Goal: Check status: Check status

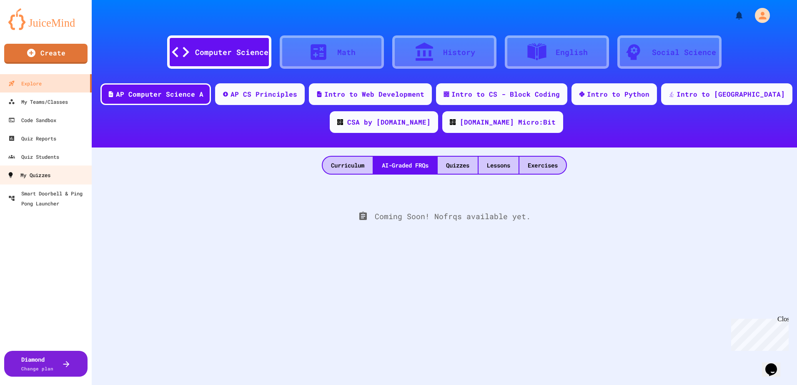
click at [46, 173] on div "My Quizzes" at bounding box center [28, 175] width 43 height 10
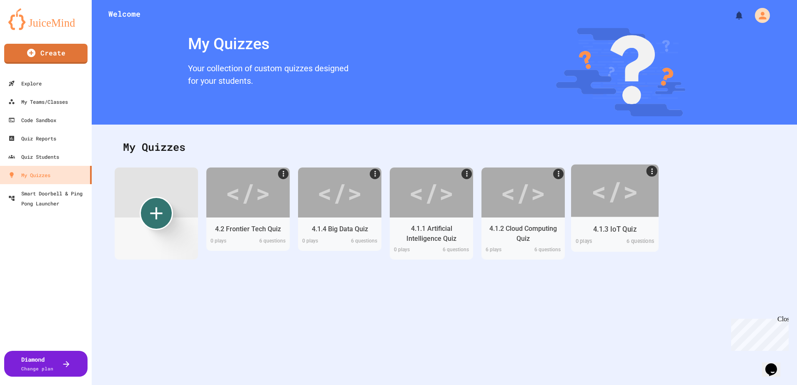
click at [640, 192] on div "</>" at bounding box center [615, 190] width 88 height 53
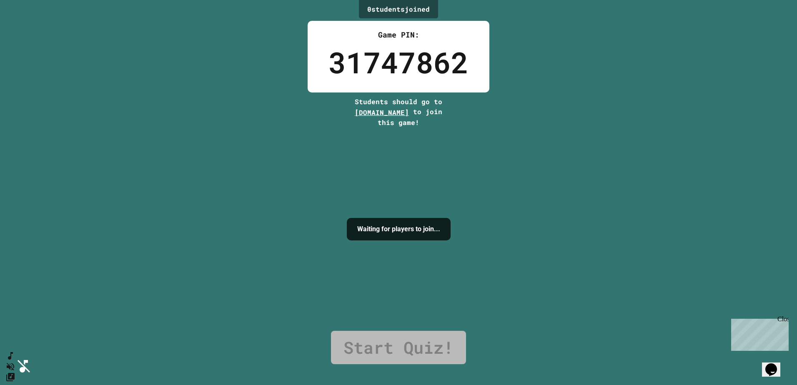
click at [15, 360] on button "Mute music" at bounding box center [9, 366] width 12 height 13
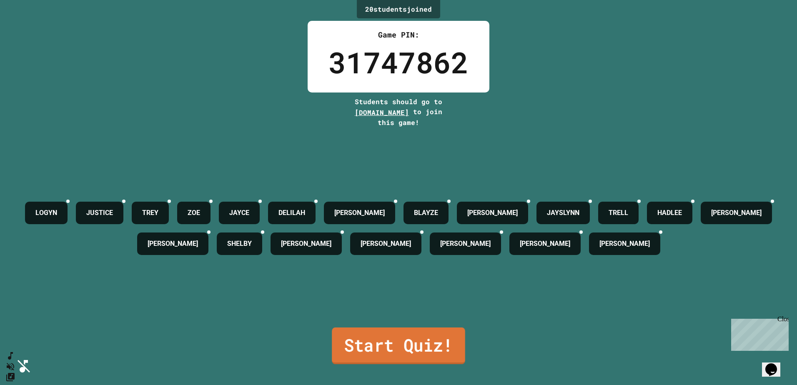
click at [356, 344] on link "Start Quiz!" at bounding box center [398, 346] width 133 height 37
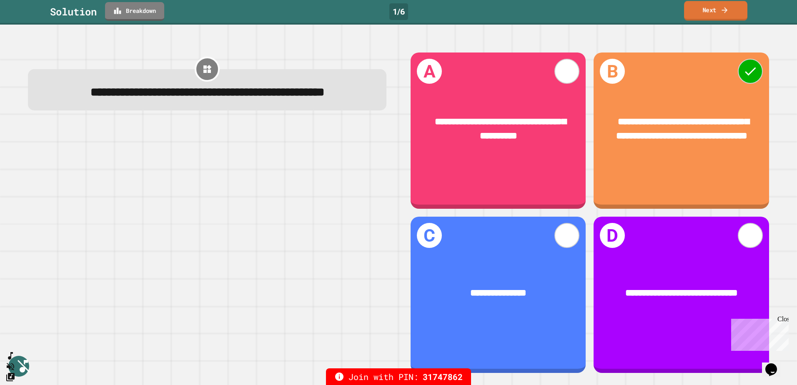
click at [701, 15] on link "Next" at bounding box center [715, 11] width 63 height 20
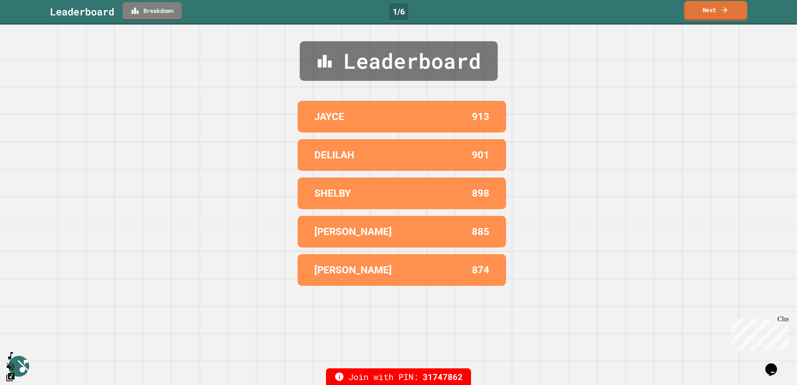
click at [701, 15] on link "Next" at bounding box center [715, 11] width 63 height 20
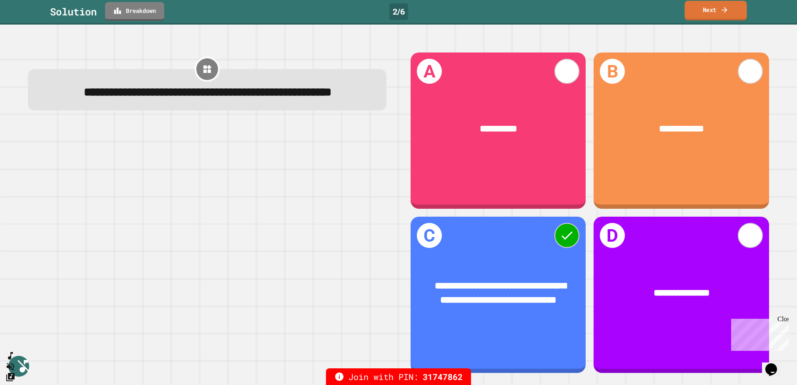
click at [723, 15] on link "Next" at bounding box center [715, 11] width 62 height 20
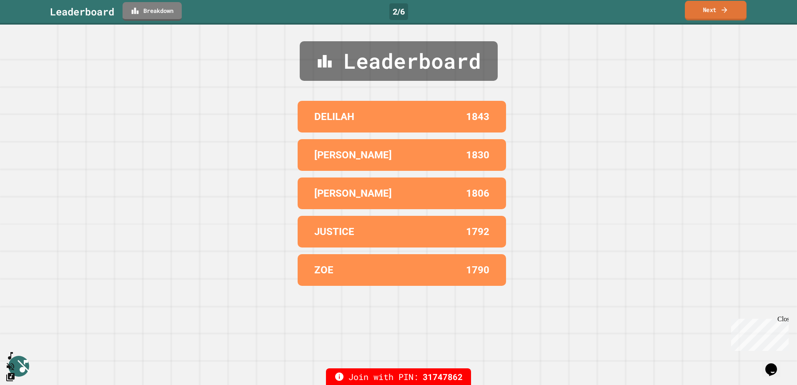
click at [716, 14] on link "Next" at bounding box center [716, 11] width 62 height 20
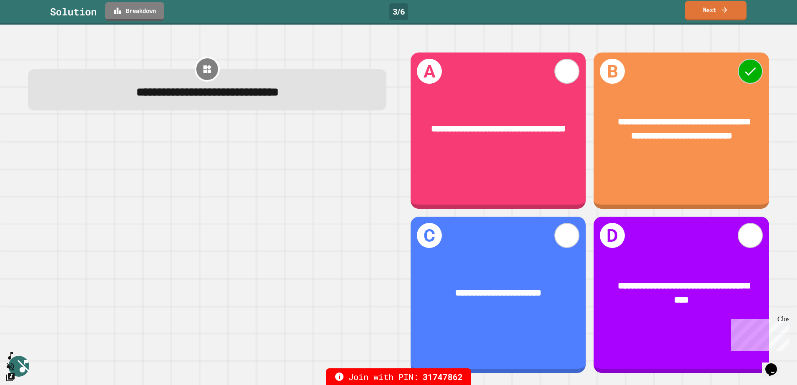
click at [717, 17] on link "Next" at bounding box center [716, 11] width 62 height 20
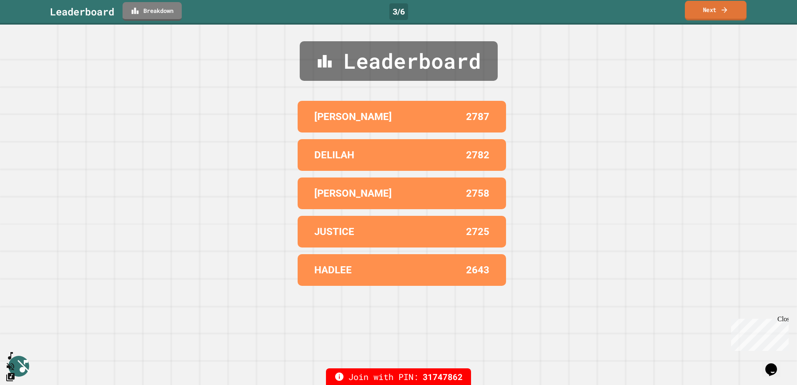
click at [699, 13] on link "Next" at bounding box center [716, 11] width 62 height 20
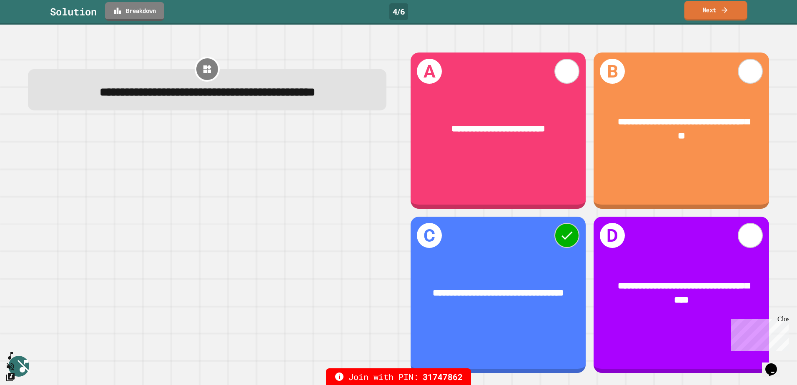
click at [713, 9] on link "Next" at bounding box center [715, 11] width 63 height 20
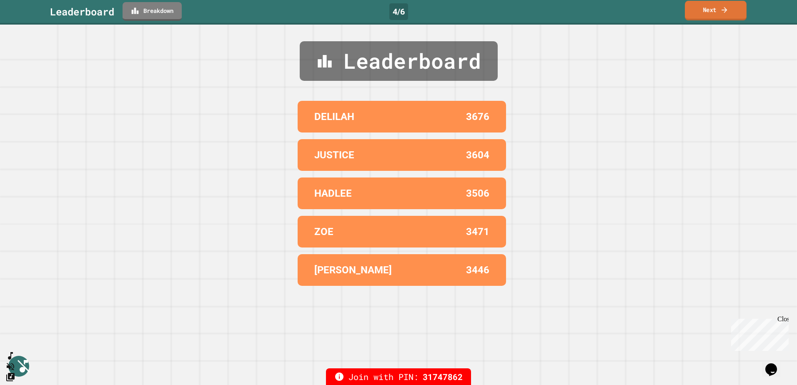
click at [729, 11] on link "Next" at bounding box center [716, 11] width 62 height 20
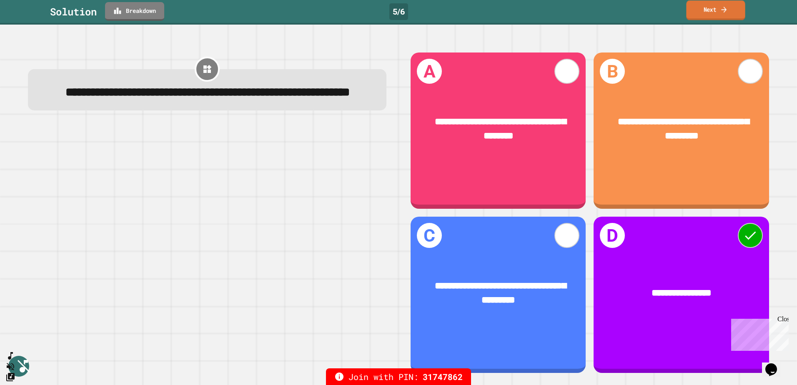
click at [698, 18] on link "Next" at bounding box center [715, 10] width 59 height 20
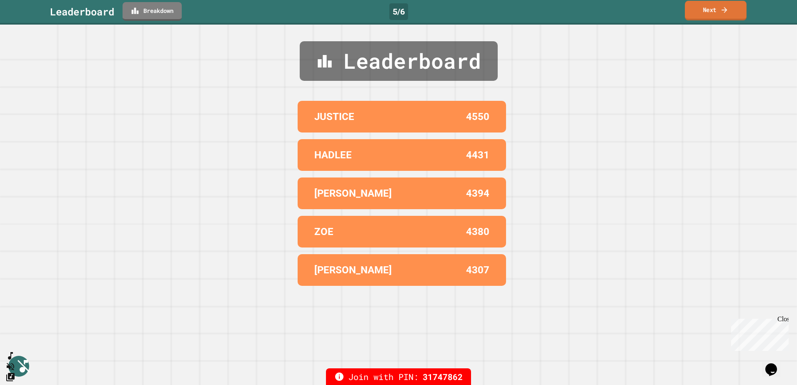
click at [699, 16] on link "Next" at bounding box center [716, 11] width 62 height 20
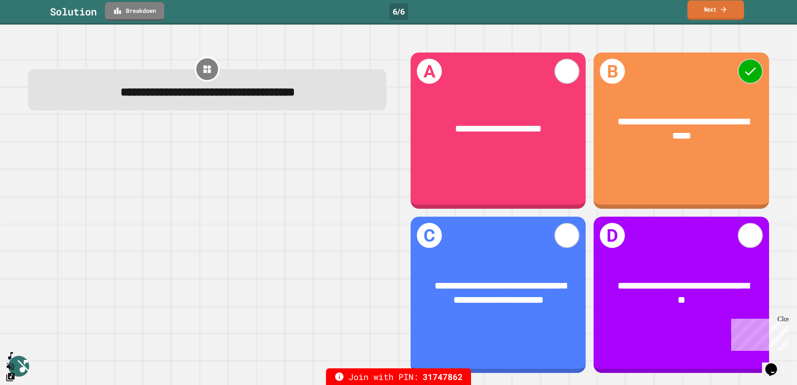
click at [720, 17] on link "Next" at bounding box center [715, 10] width 57 height 20
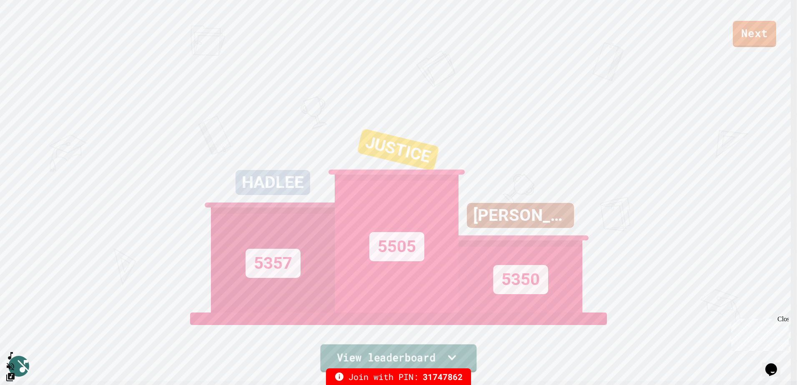
click at [398, 350] on link "View leaderboard" at bounding box center [399, 358] width 156 height 28
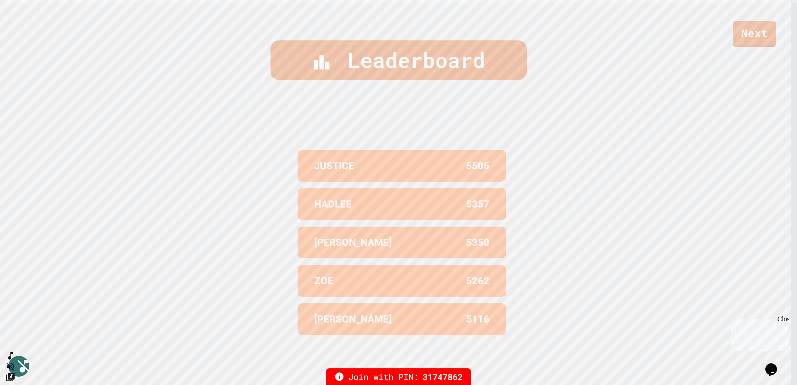
scroll to position [382, 0]
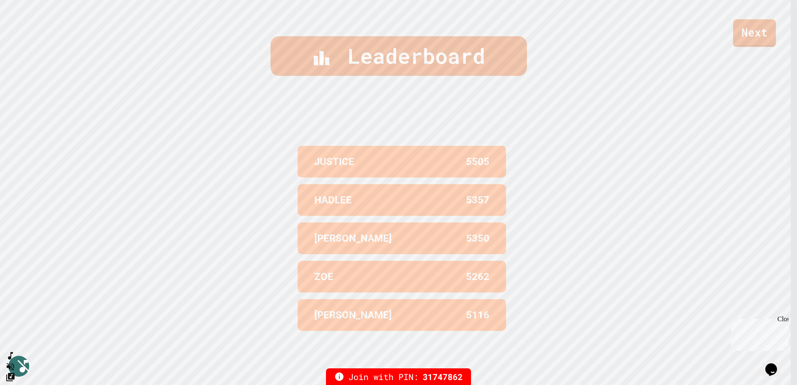
click at [741, 29] on link "Next" at bounding box center [754, 33] width 43 height 28
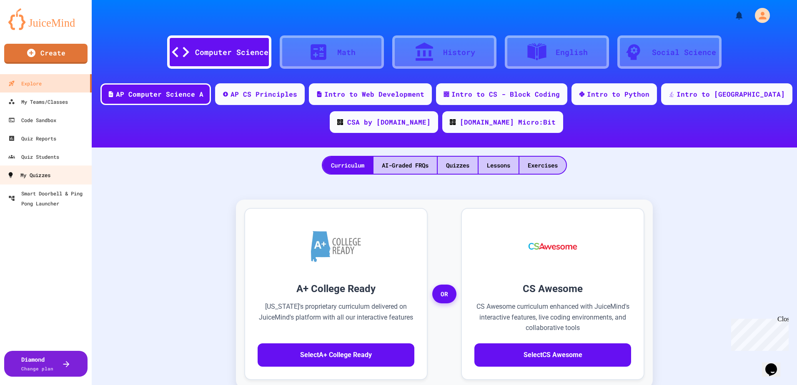
click at [21, 176] on div "My Quizzes" at bounding box center [28, 175] width 43 height 10
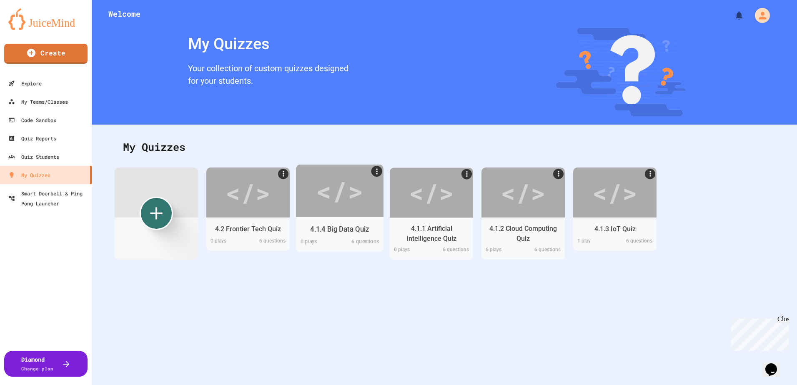
click at [337, 200] on div "</>" at bounding box center [339, 191] width 47 height 40
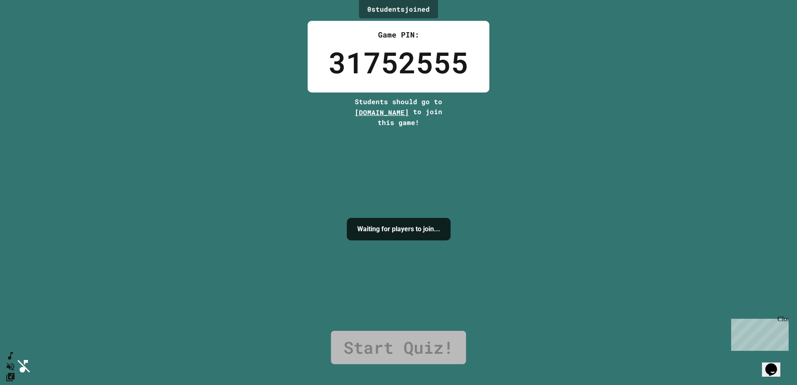
click at [15, 360] on button "Mute music" at bounding box center [9, 366] width 12 height 13
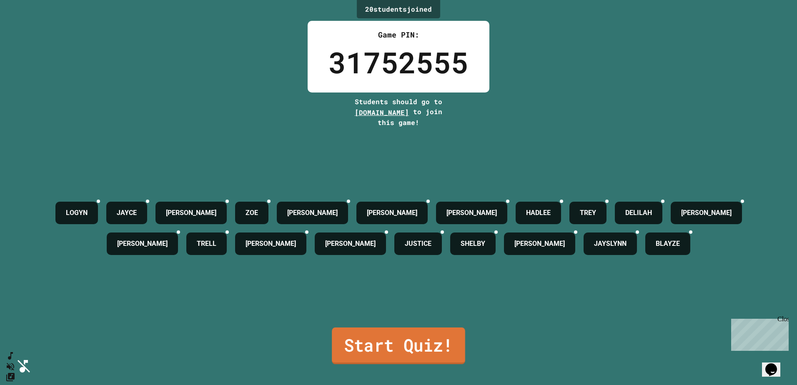
click at [419, 340] on link "Start Quiz!" at bounding box center [398, 346] width 133 height 37
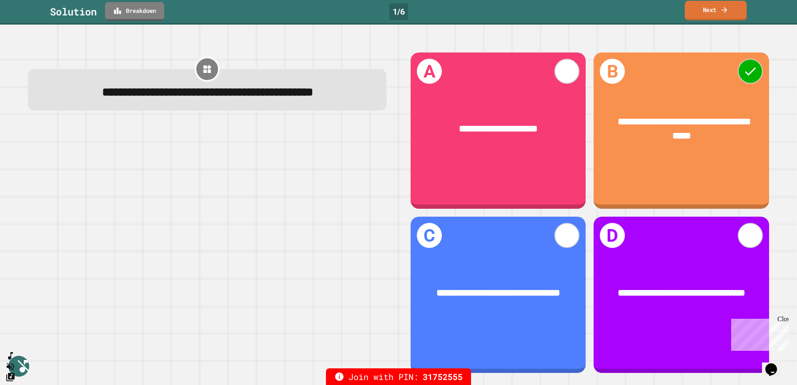
click at [718, 16] on link "Next" at bounding box center [716, 11] width 62 height 20
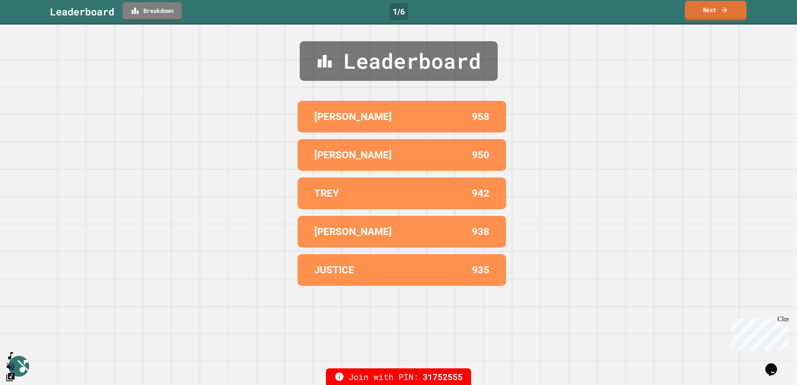
click at [713, 16] on link "Next" at bounding box center [716, 11] width 62 height 20
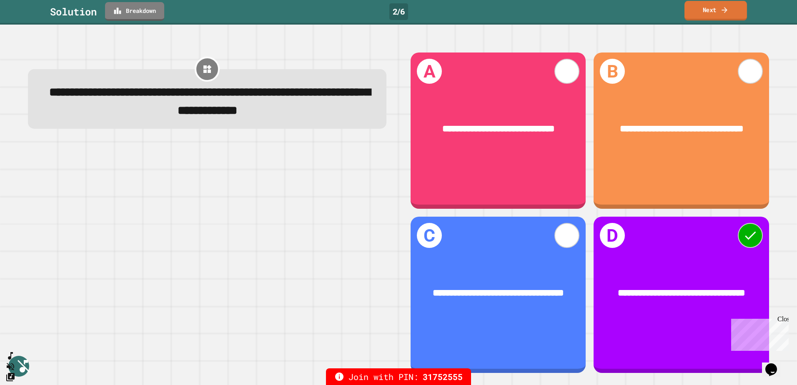
click at [726, 13] on icon at bounding box center [724, 9] width 8 height 9
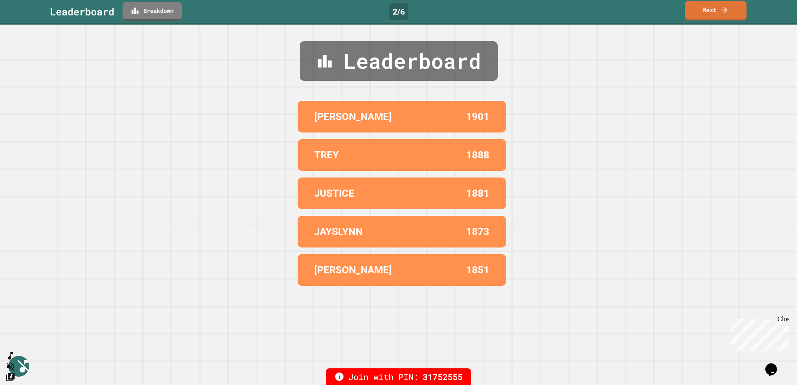
click at [726, 13] on icon at bounding box center [724, 9] width 8 height 9
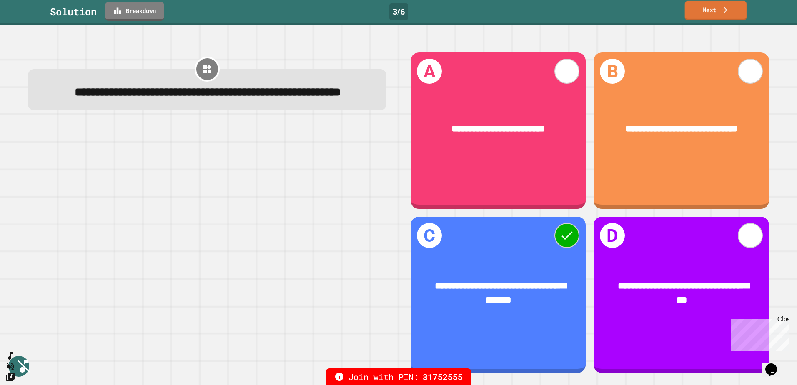
click at [736, 12] on link "Next" at bounding box center [716, 11] width 62 height 20
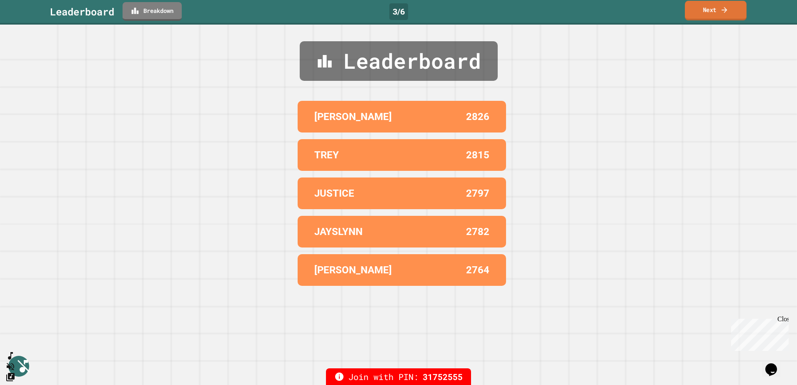
click at [728, 11] on icon at bounding box center [724, 9] width 8 height 9
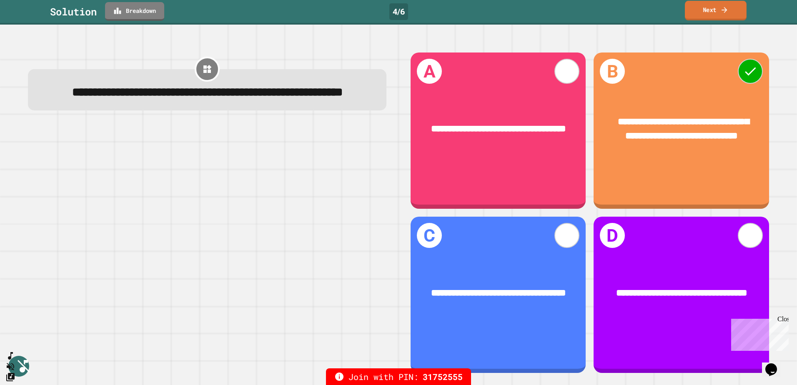
click at [717, 16] on link "Next" at bounding box center [716, 11] width 62 height 20
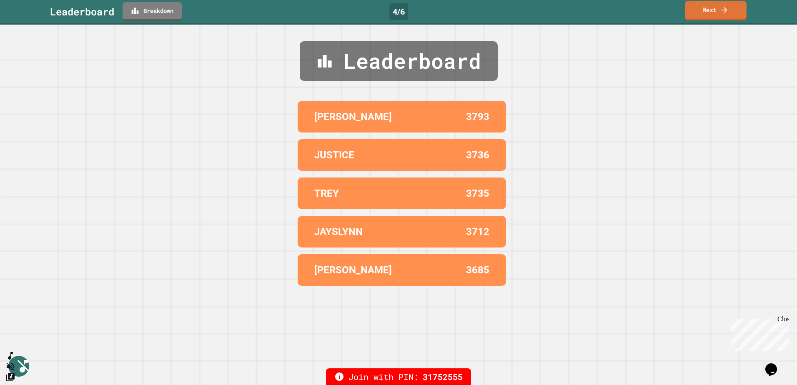
click at [717, 16] on link "Next" at bounding box center [716, 11] width 62 height 20
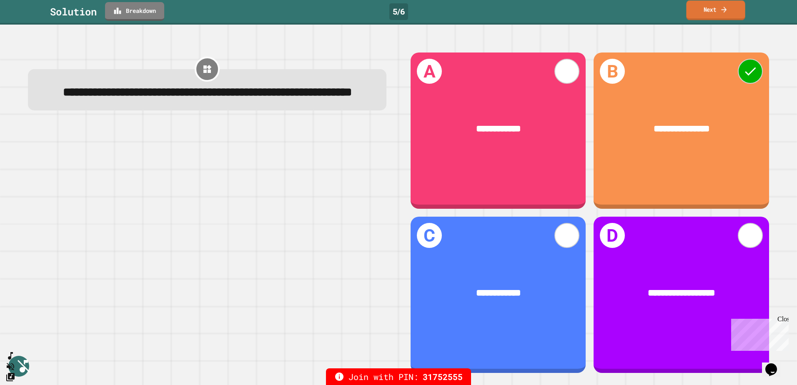
click at [720, 16] on link "Next" at bounding box center [715, 10] width 59 height 20
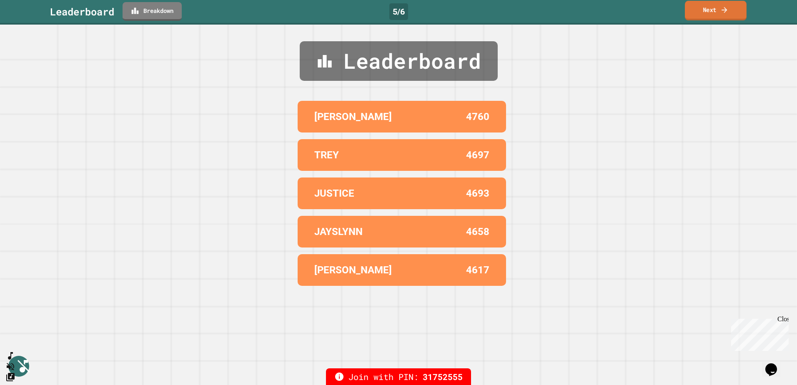
click at [720, 10] on link "Next" at bounding box center [716, 11] width 62 height 20
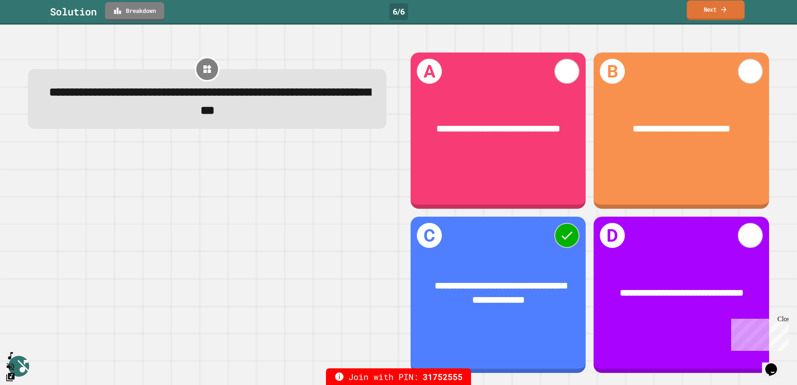
click at [714, 7] on link "Next" at bounding box center [716, 10] width 58 height 20
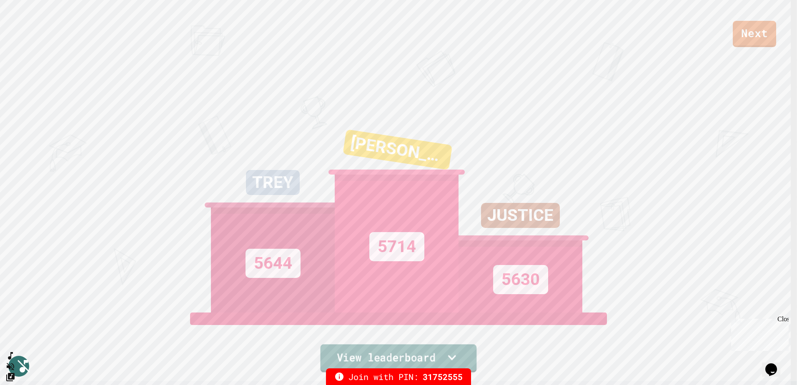
click at [382, 353] on link "View leaderboard" at bounding box center [399, 358] width 156 height 28
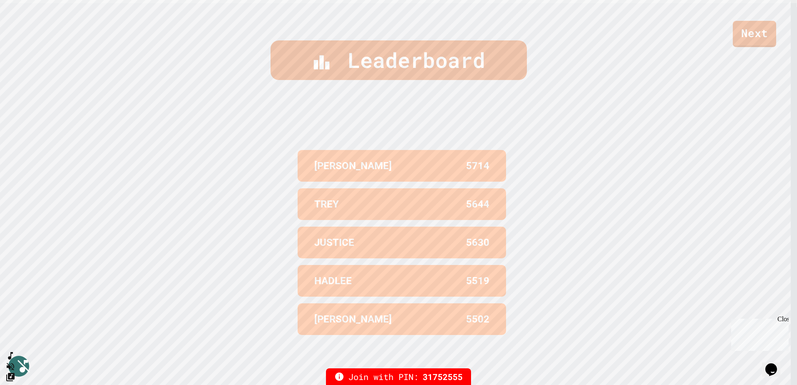
scroll to position [382, 0]
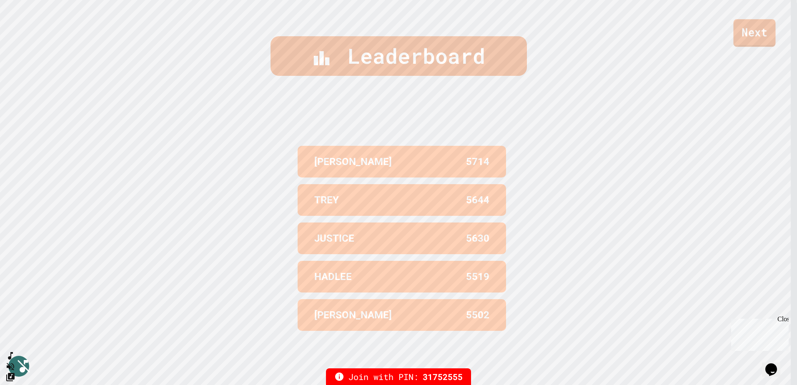
click at [760, 35] on link "Next" at bounding box center [754, 33] width 42 height 28
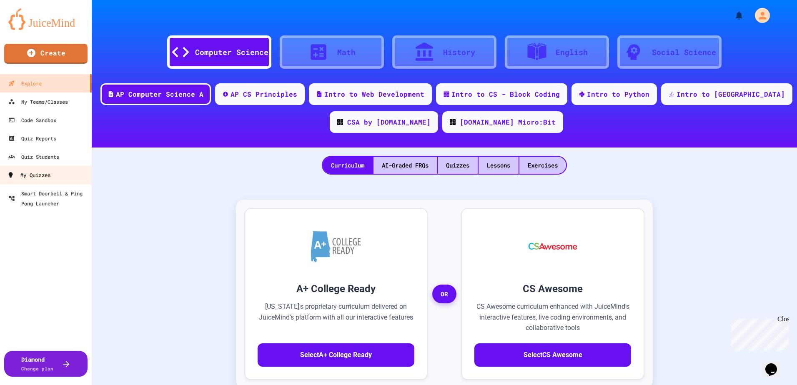
click at [43, 168] on link "My Quizzes" at bounding box center [46, 174] width 95 height 19
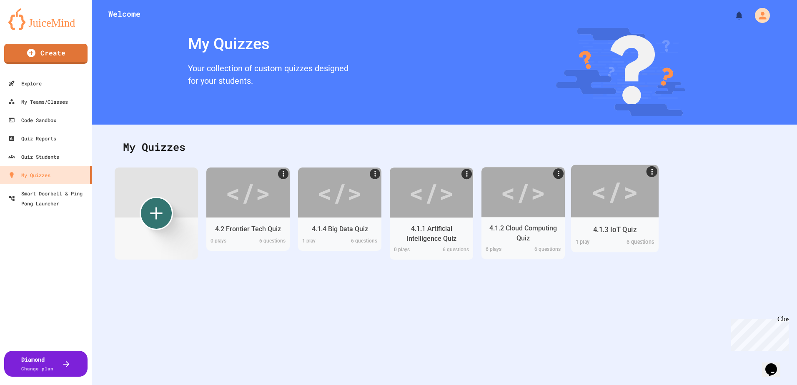
click at [599, 200] on div "</>" at bounding box center [614, 190] width 47 height 39
click at [607, 201] on div "</>" at bounding box center [614, 191] width 47 height 40
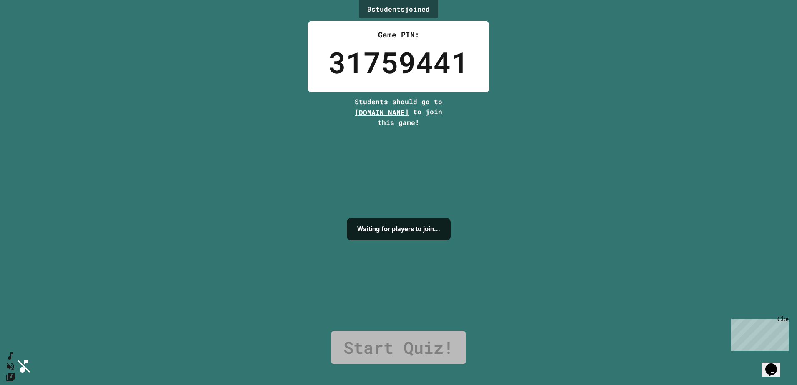
click at [15, 361] on icon "Mute music" at bounding box center [9, 367] width 12 height 12
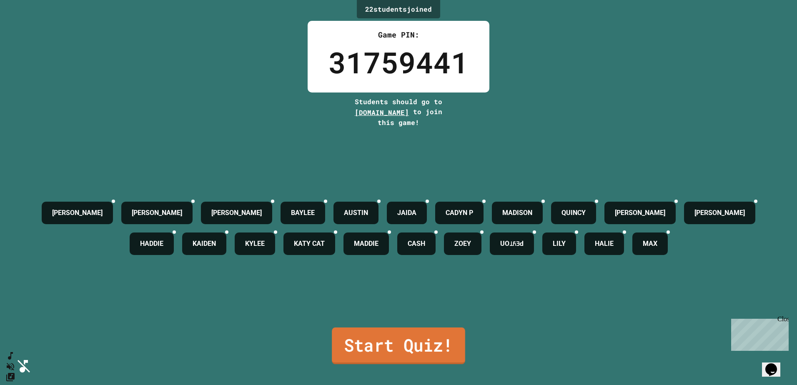
click at [419, 344] on link "Start Quiz!" at bounding box center [398, 346] width 133 height 37
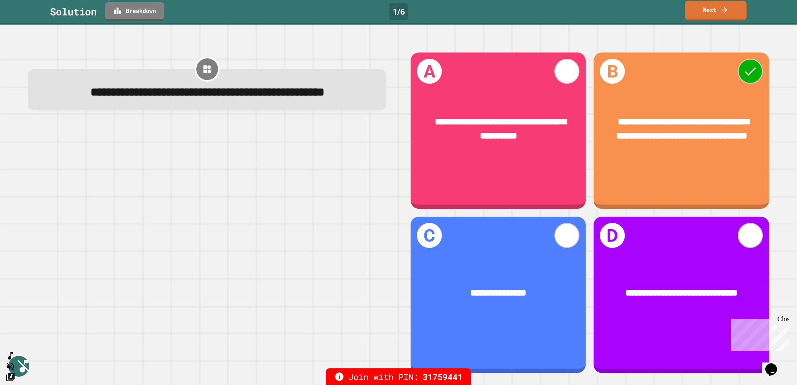
click at [724, 12] on icon at bounding box center [724, 9] width 8 height 9
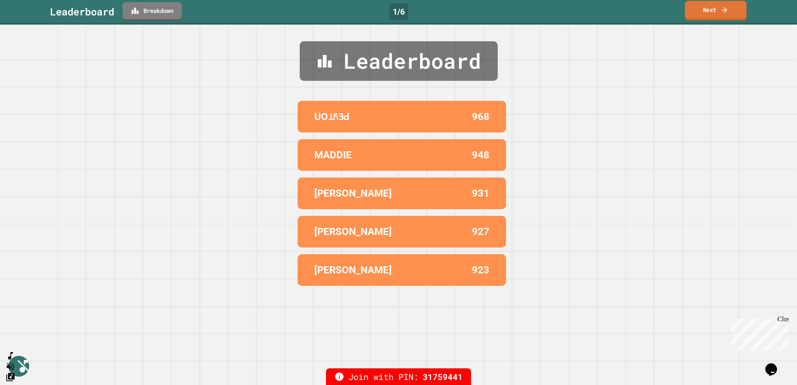
click at [719, 17] on link "Next" at bounding box center [716, 11] width 62 height 20
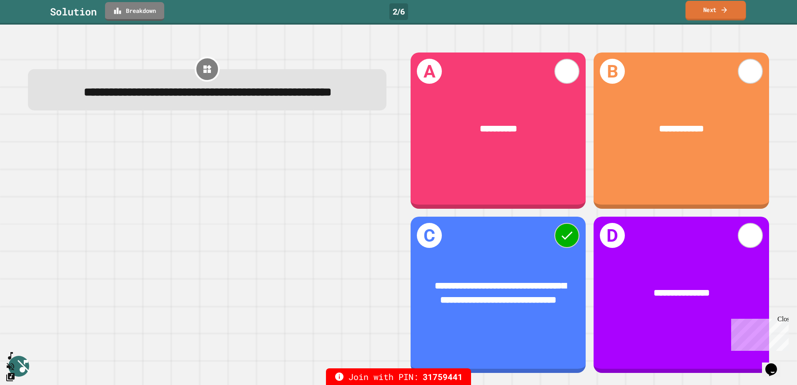
click at [719, 8] on link "Next" at bounding box center [715, 11] width 60 height 20
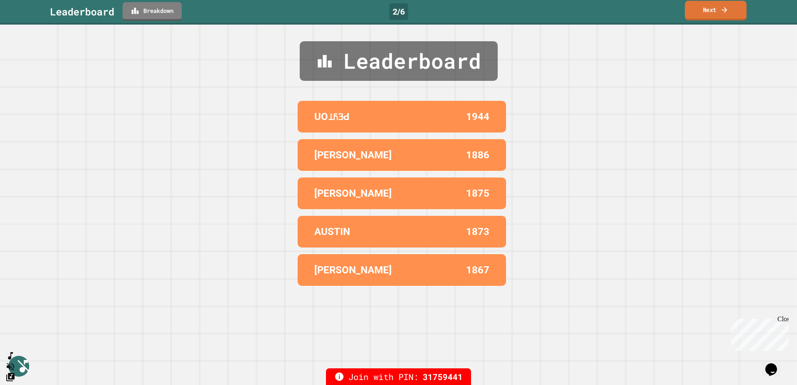
click at [704, 14] on link "Next" at bounding box center [716, 11] width 62 height 20
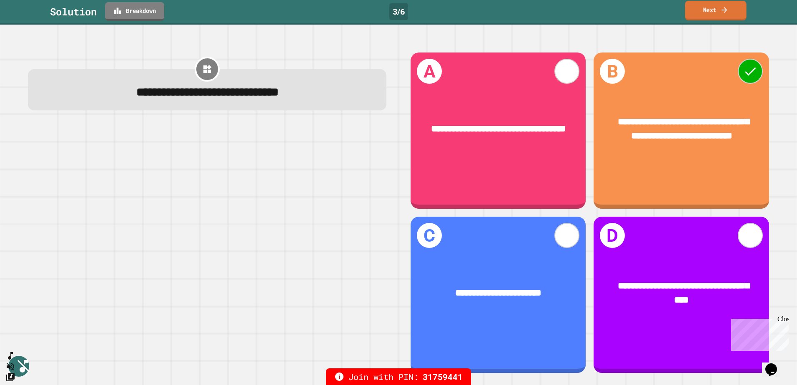
click at [717, 12] on link "Next" at bounding box center [715, 11] width 61 height 20
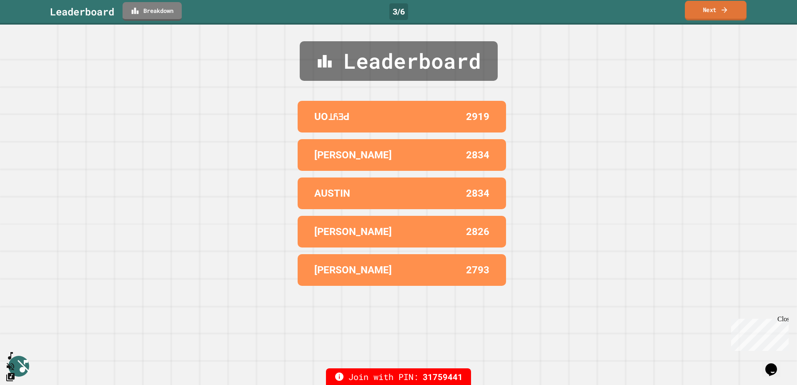
click at [715, 13] on link "Next" at bounding box center [716, 11] width 62 height 20
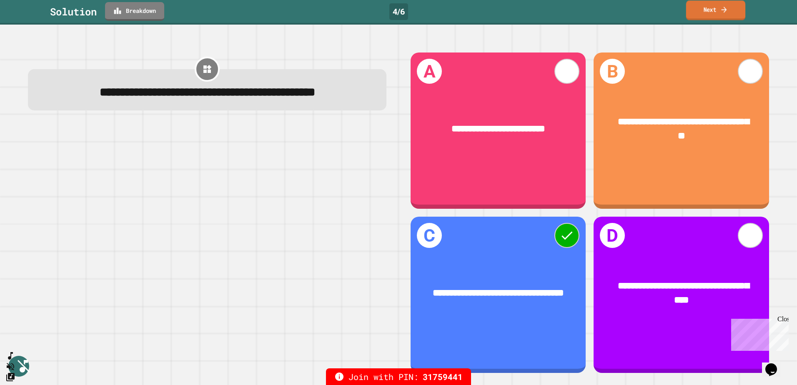
click at [726, 8] on icon at bounding box center [724, 9] width 8 height 9
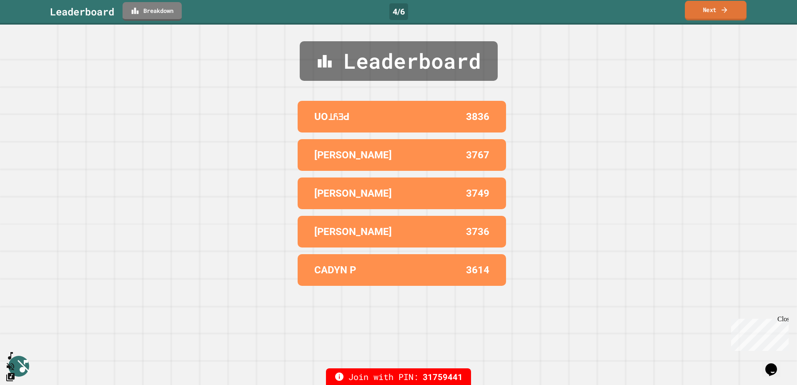
click at [714, 8] on link "Next" at bounding box center [716, 11] width 62 height 20
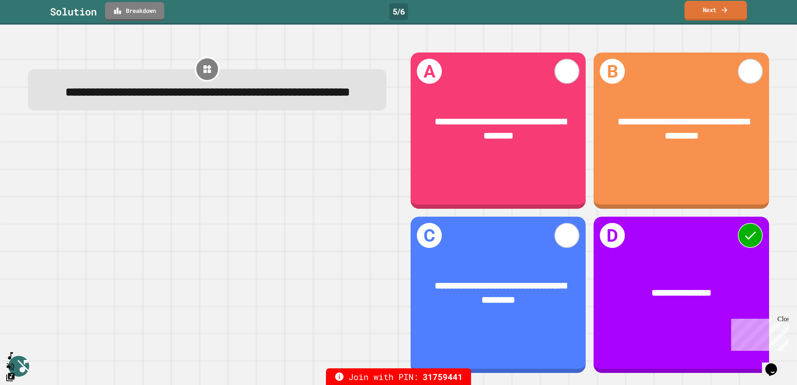
click at [707, 10] on link "Next" at bounding box center [715, 11] width 63 height 20
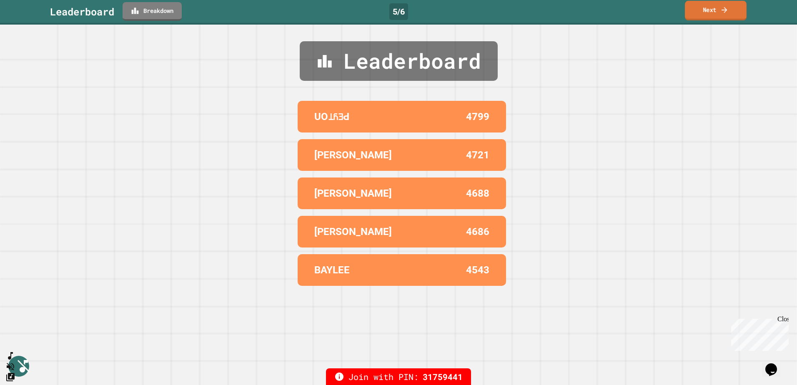
click at [725, 10] on icon at bounding box center [723, 10] width 5 height 6
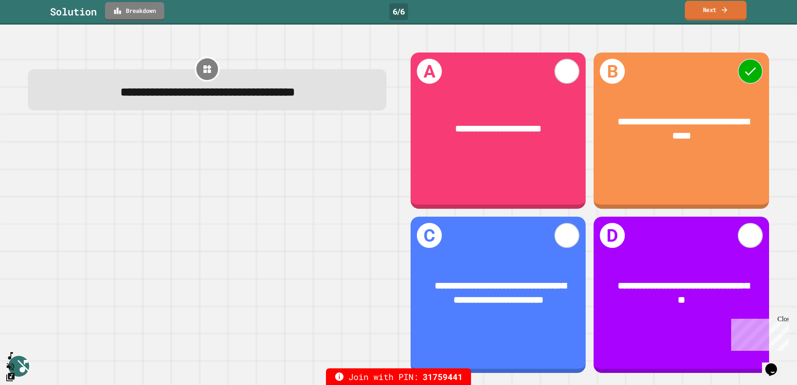
click at [728, 14] on icon at bounding box center [724, 9] width 8 height 9
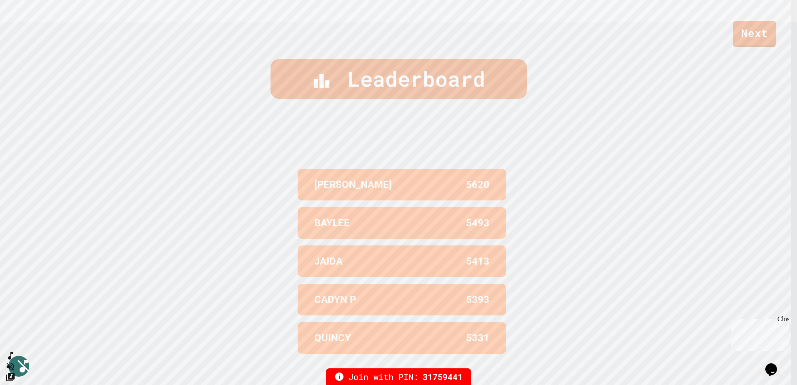
scroll to position [388, 0]
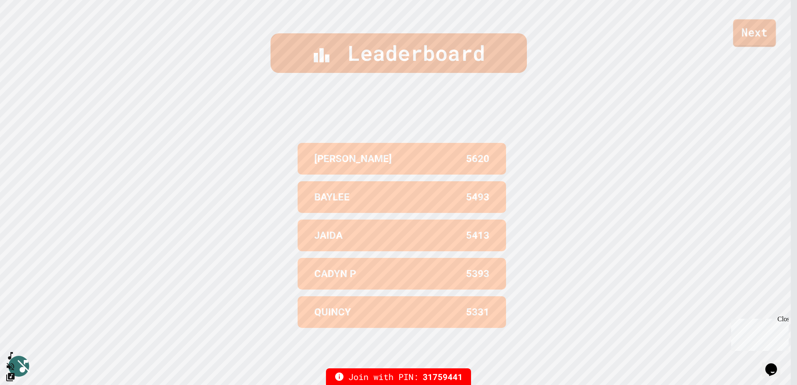
click at [752, 30] on link "Next" at bounding box center [754, 33] width 43 height 28
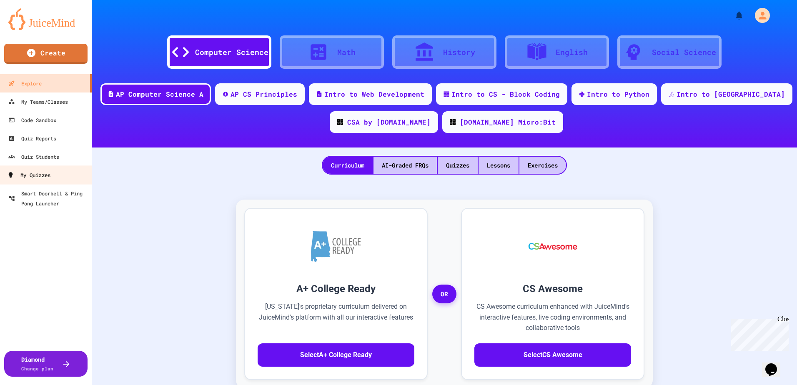
click at [49, 169] on link "My Quizzes" at bounding box center [46, 174] width 95 height 19
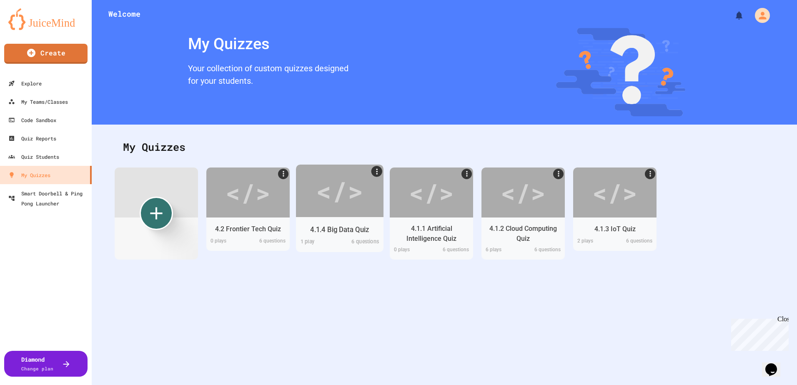
click at [351, 199] on div "</>" at bounding box center [339, 191] width 47 height 40
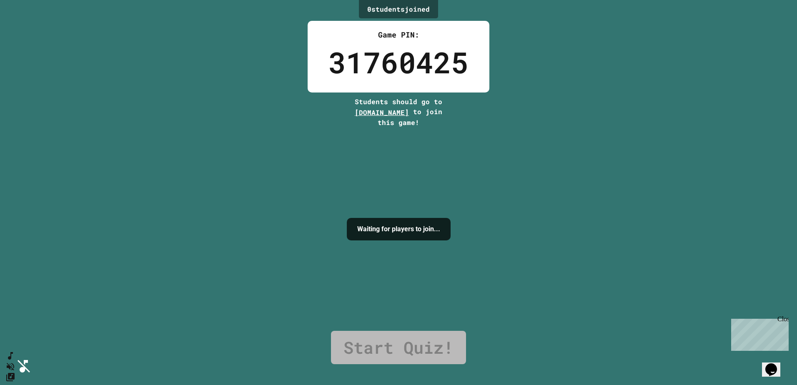
click at [14, 360] on button "Mute music" at bounding box center [9, 366] width 12 height 13
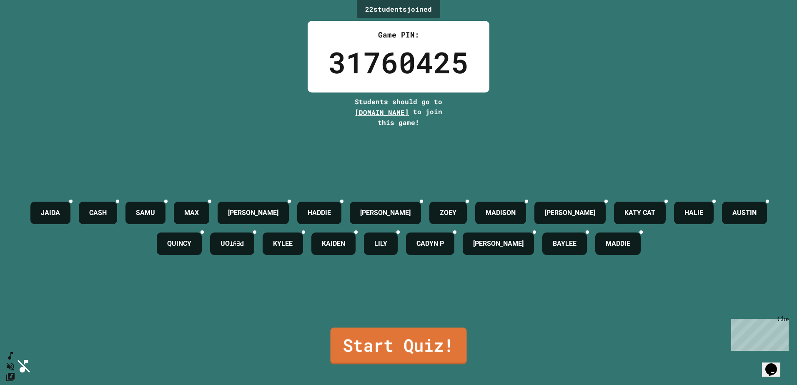
click at [395, 341] on link "Start Quiz!" at bounding box center [399, 346] width 136 height 37
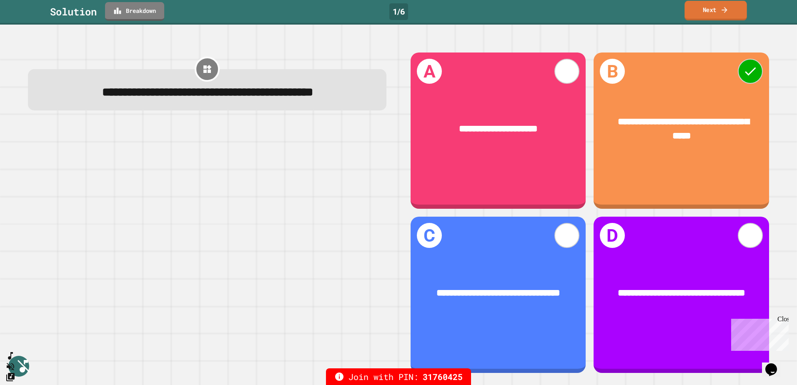
click at [709, 14] on link "Next" at bounding box center [715, 11] width 62 height 20
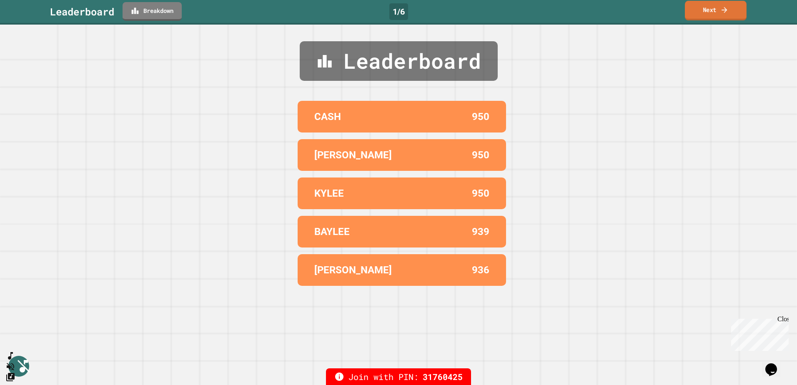
click at [710, 13] on link "Next" at bounding box center [716, 11] width 62 height 20
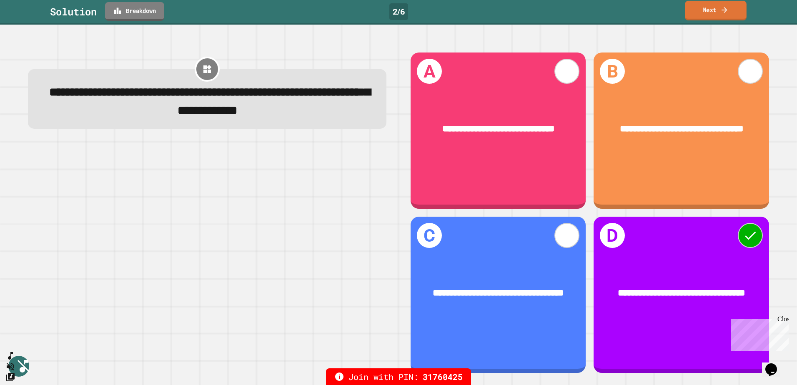
click at [706, 5] on link "Next" at bounding box center [716, 11] width 62 height 20
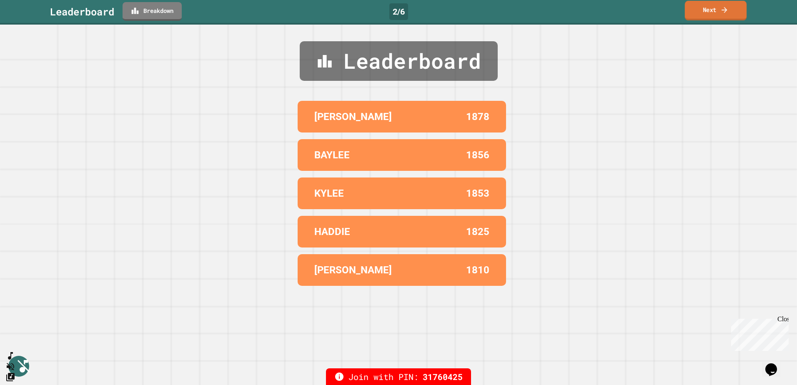
click at [709, 15] on link "Next" at bounding box center [716, 11] width 62 height 20
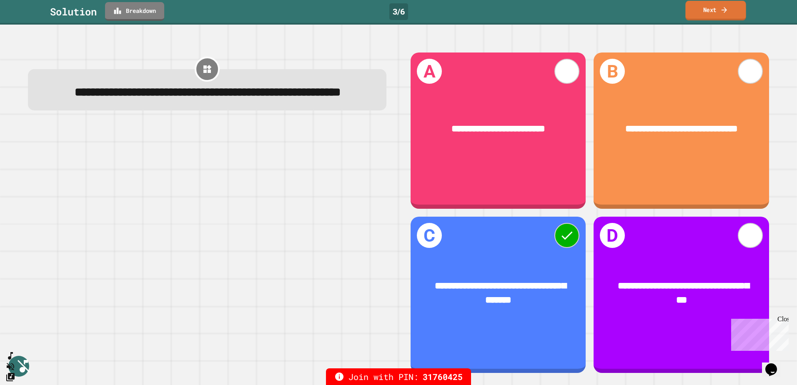
click at [718, 17] on link "Next" at bounding box center [715, 11] width 60 height 20
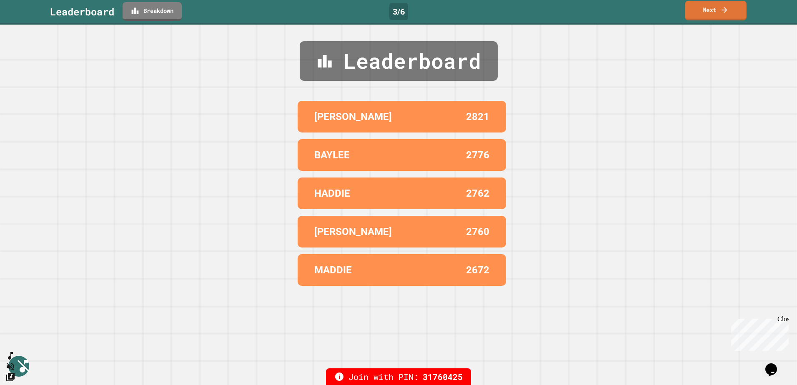
click at [715, 14] on link "Next" at bounding box center [716, 11] width 62 height 20
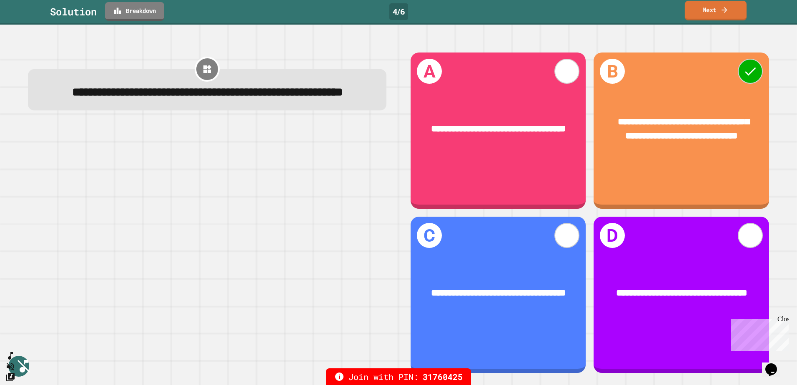
click at [705, 12] on link "Next" at bounding box center [716, 11] width 62 height 20
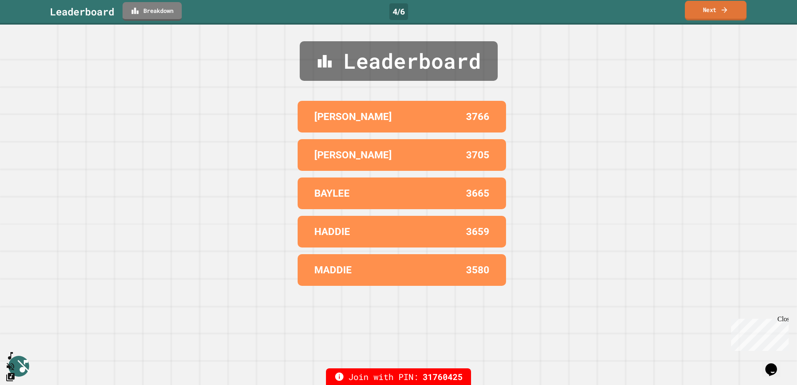
click at [711, 10] on link "Next" at bounding box center [716, 11] width 62 height 20
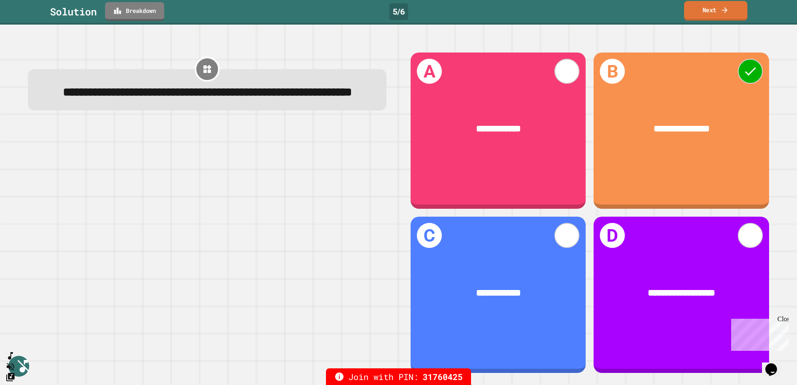
click at [700, 15] on link "Next" at bounding box center [715, 11] width 63 height 20
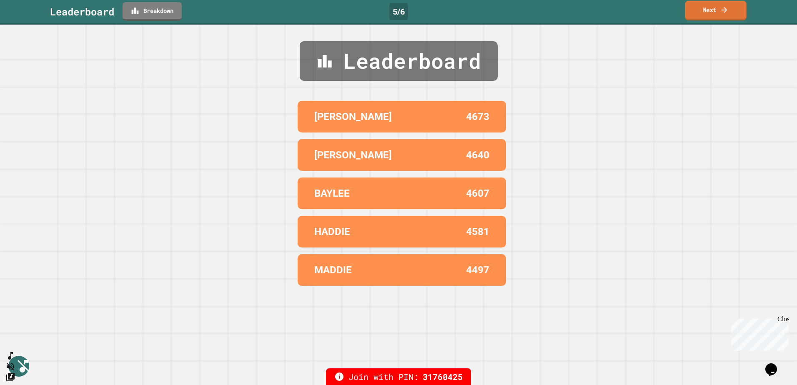
click at [724, 9] on icon at bounding box center [724, 9] width 8 height 9
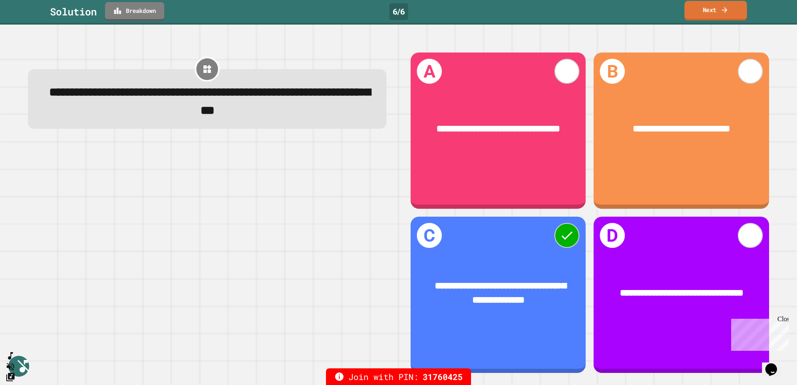
click at [719, 12] on link "Next" at bounding box center [715, 11] width 63 height 20
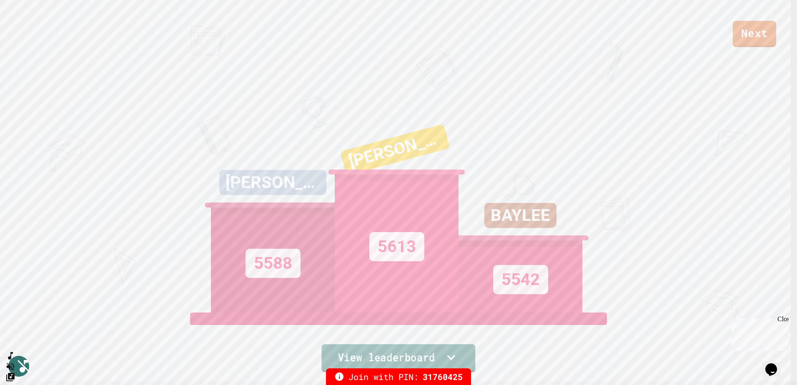
click at [396, 350] on link "View leaderboard" at bounding box center [398, 358] width 154 height 28
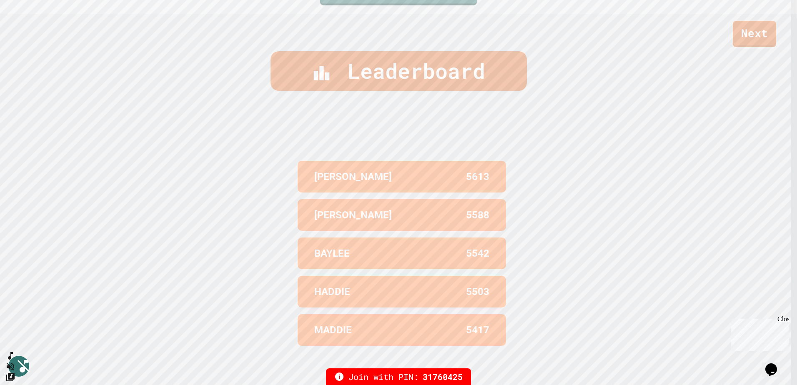
scroll to position [382, 0]
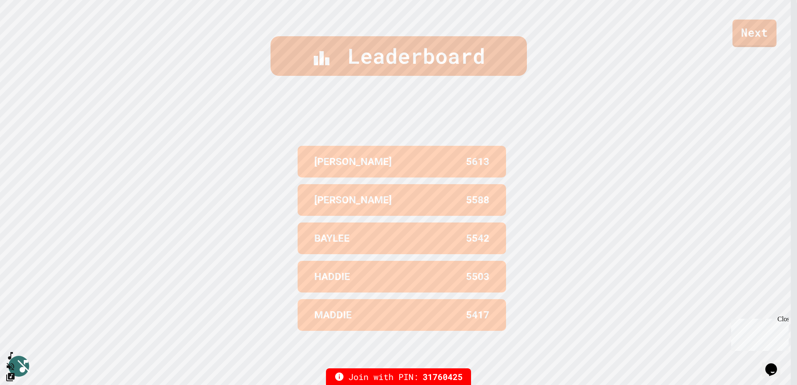
click at [757, 41] on link "Next" at bounding box center [754, 34] width 44 height 28
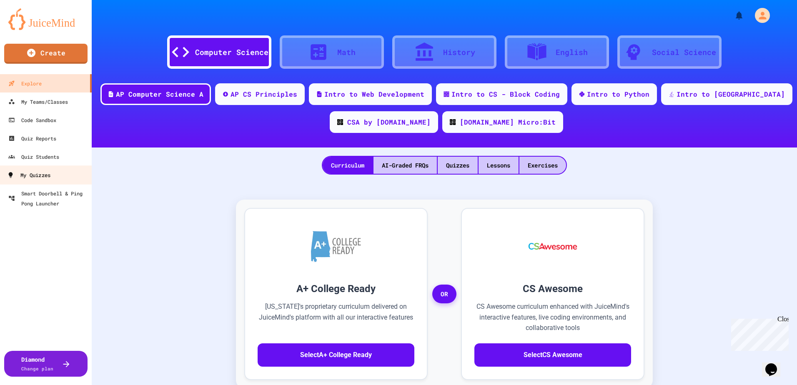
click at [23, 172] on div "My Quizzes" at bounding box center [28, 175] width 43 height 10
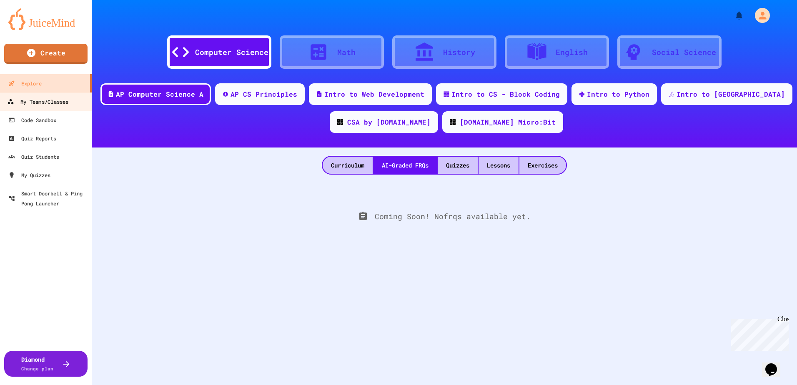
click at [64, 107] on link "My Teams/Classes" at bounding box center [46, 101] width 95 height 19
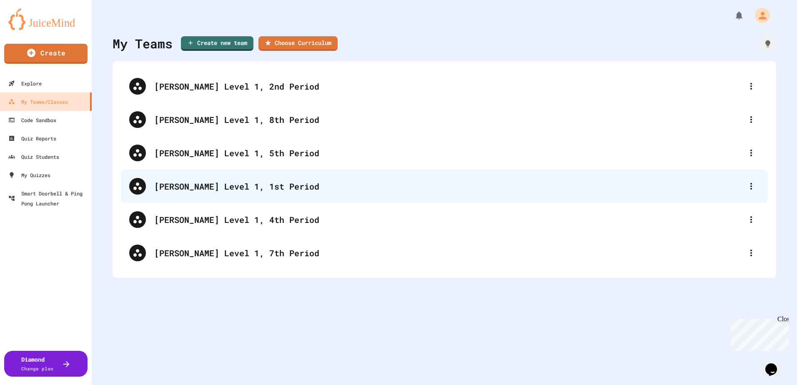
click at [244, 191] on div "[PERSON_NAME] Level 1, 1st Period" at bounding box center [448, 186] width 589 height 13
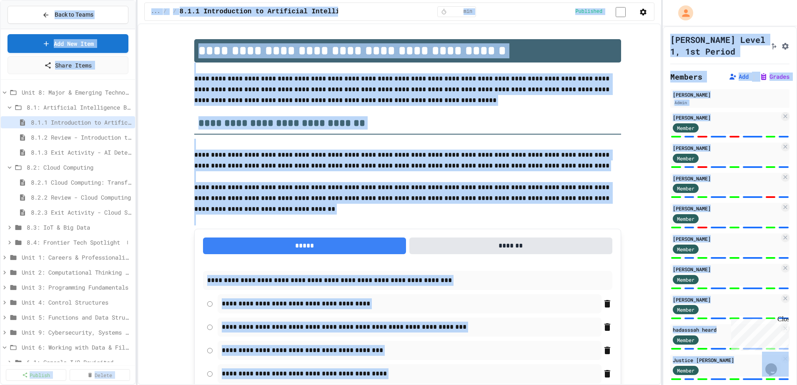
click at [71, 243] on span "8.4: Frontier Tech Spotlight" at bounding box center [75, 242] width 97 height 9
click at [125, 243] on icon at bounding box center [127, 242] width 5 height 5
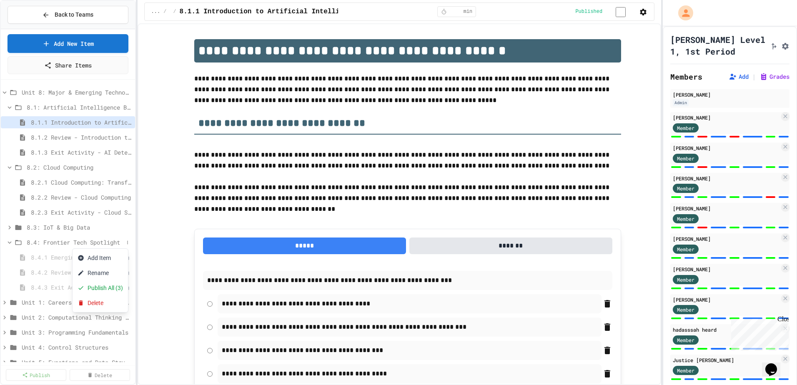
click at [120, 242] on div at bounding box center [398, 192] width 797 height 385
click at [0, 0] on icon at bounding box center [0, 0] width 0 height 0
click at [106, 288] on button "Publish All (3)" at bounding box center [100, 288] width 55 height 15
click at [99, 15] on button "Back to Teams" at bounding box center [68, 15] width 121 height 18
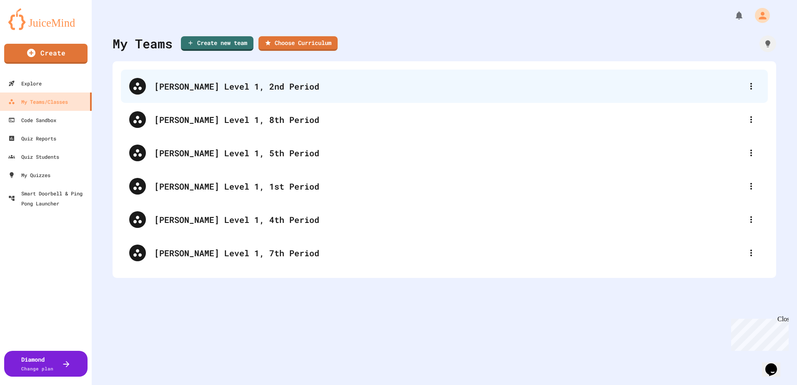
click at [256, 95] on div "[PERSON_NAME] Level 1, 2nd Period" at bounding box center [444, 86] width 647 height 33
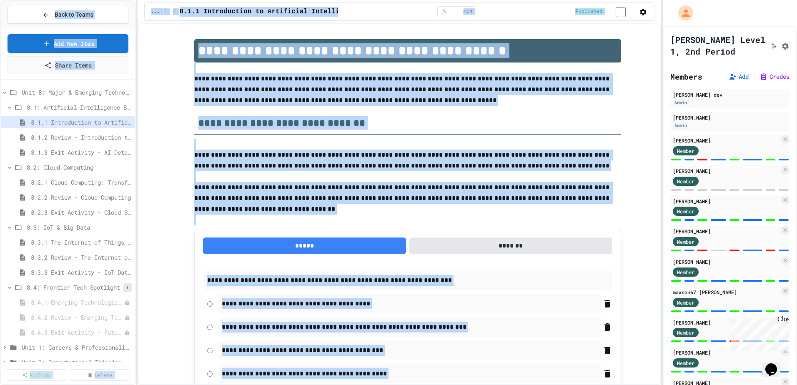
click at [125, 288] on icon at bounding box center [127, 287] width 5 height 5
click at [106, 331] on button "Publish All (3)" at bounding box center [100, 333] width 55 height 15
click at [75, 18] on span "Back to Teams" at bounding box center [74, 14] width 39 height 9
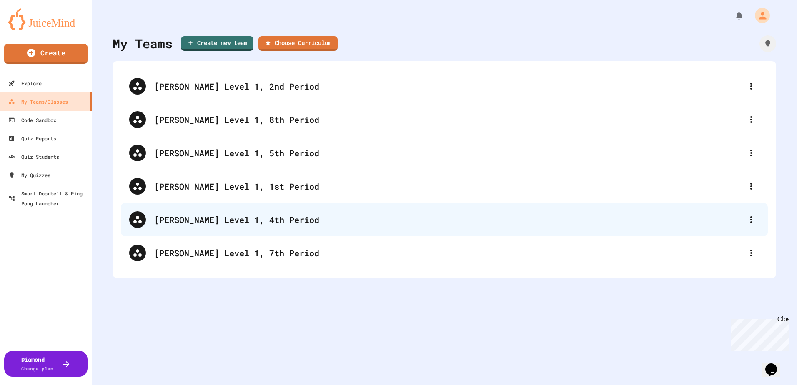
click at [287, 221] on div "[PERSON_NAME] Level 1, 4th Period" at bounding box center [448, 219] width 589 height 13
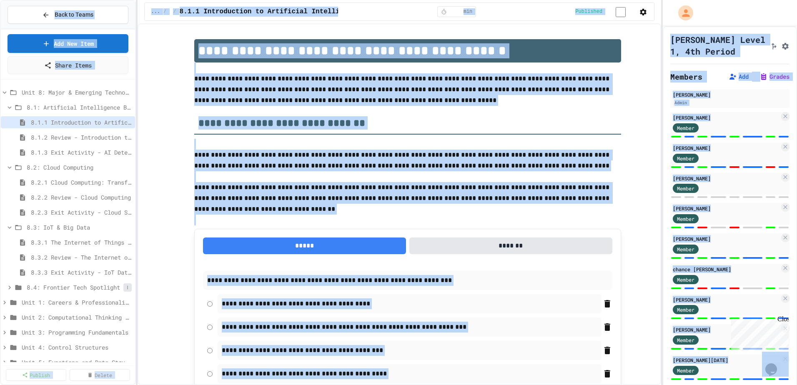
click at [125, 290] on icon at bounding box center [127, 287] width 5 height 5
click at [104, 333] on button "Publish All (3)" at bounding box center [100, 333] width 55 height 15
click at [85, 19] on span "Back to Teams" at bounding box center [74, 14] width 39 height 9
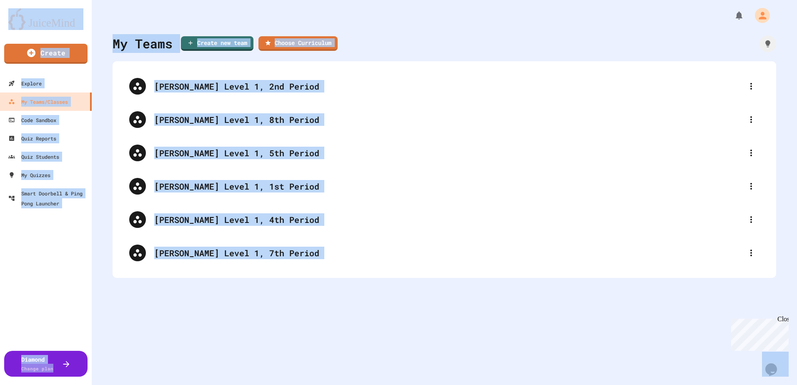
click at [279, 325] on div "My Teams Create new team Choose Curriculum [PERSON_NAME] Level 1, 2nd Period [P…" at bounding box center [444, 192] width 705 height 385
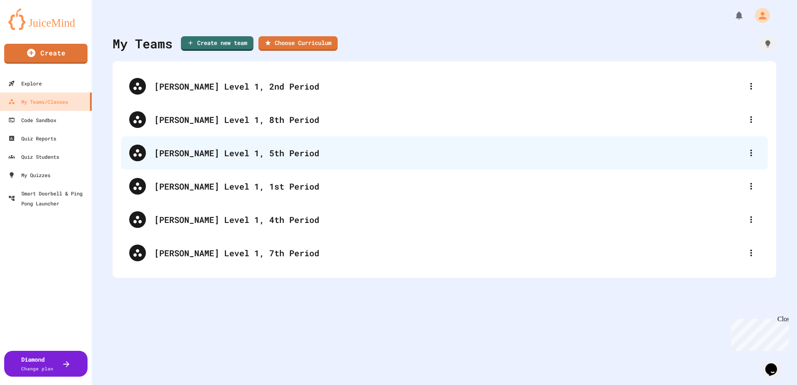
click at [258, 150] on div "[PERSON_NAME] Level 1, 5th Period" at bounding box center [448, 153] width 589 height 13
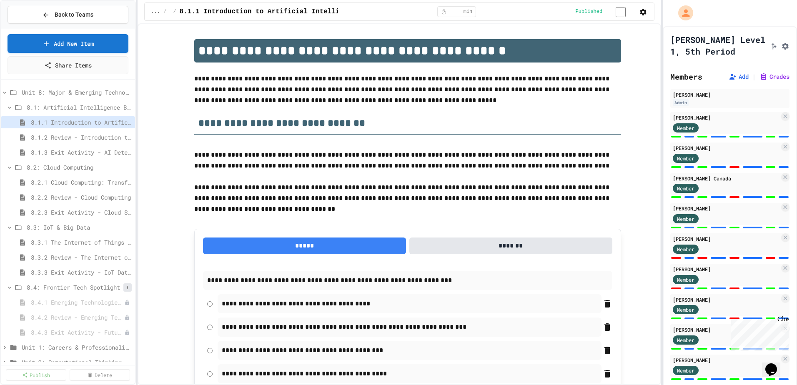
click at [125, 287] on icon at bounding box center [127, 287] width 5 height 5
click at [100, 334] on button "Publish All (3)" at bounding box center [100, 333] width 55 height 15
click at [84, 16] on span "Back to Teams" at bounding box center [74, 14] width 39 height 9
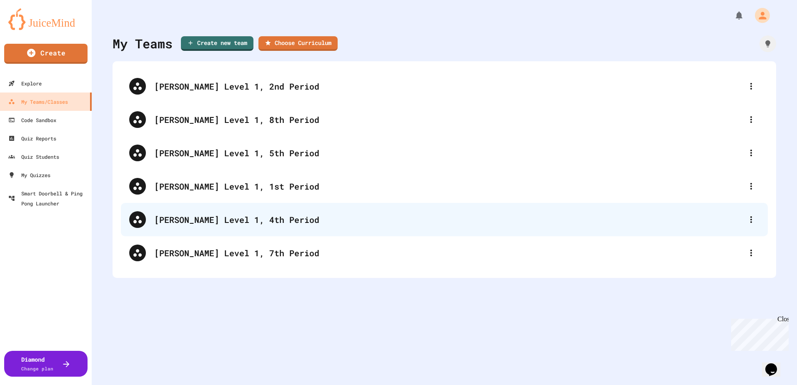
click at [232, 215] on div "[PERSON_NAME] Level 1, 4th Period" at bounding box center [448, 219] width 589 height 13
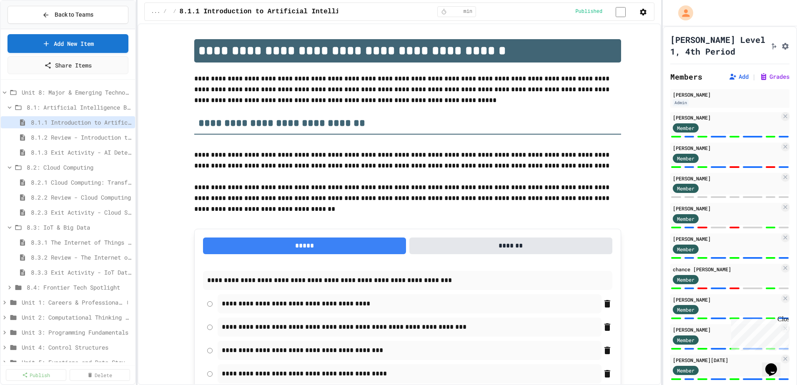
click at [91, 301] on span "Unit 1: Careers & Professionalism" at bounding box center [73, 302] width 102 height 9
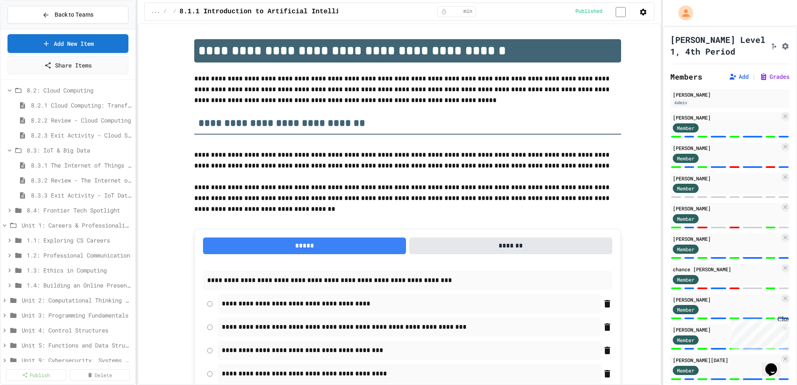
scroll to position [83, 0]
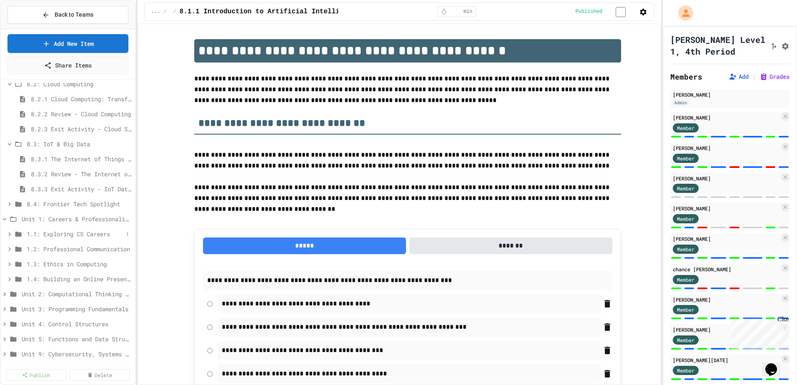
click at [88, 234] on span "1.1: Exploring CS Careers" at bounding box center [75, 234] width 97 height 9
click at [83, 205] on span "8.4: Frontier Tech Spotlight" at bounding box center [75, 204] width 97 height 9
click at [98, 15] on button "Back to Teams" at bounding box center [68, 15] width 121 height 18
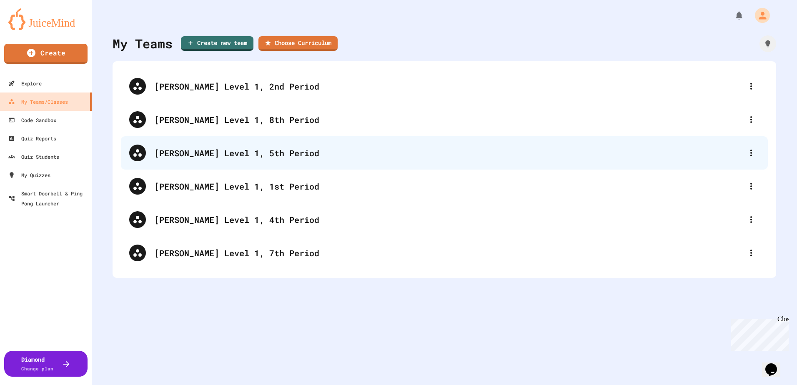
click at [245, 147] on div "[PERSON_NAME] Level 1, 5th Period" at bounding box center [448, 153] width 589 height 13
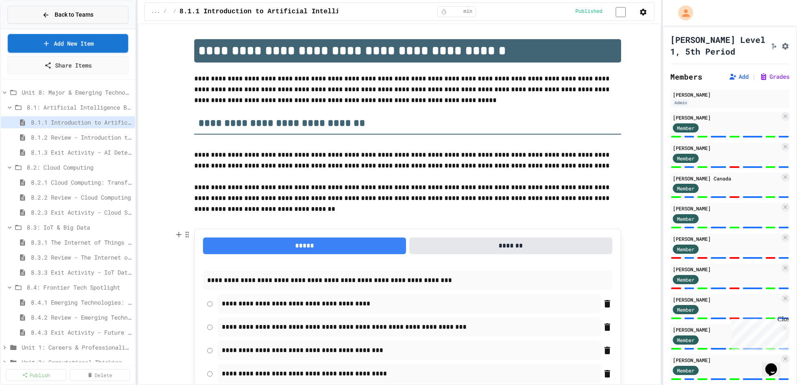
click at [41, 20] on button "Back to Teams" at bounding box center [68, 15] width 121 height 18
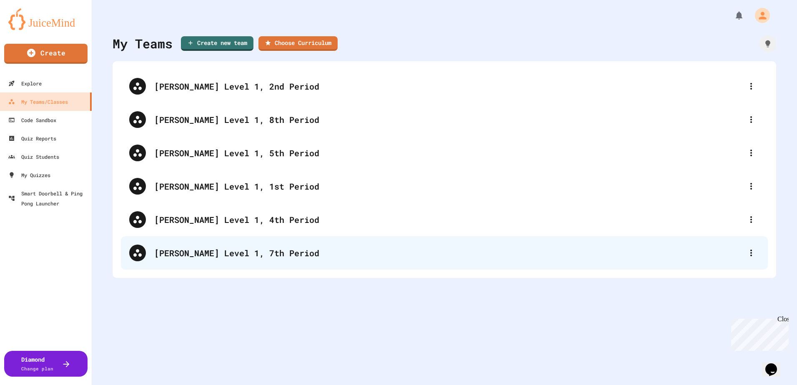
click at [250, 261] on div "[PERSON_NAME] Level 1, 7th Period" at bounding box center [444, 252] width 647 height 33
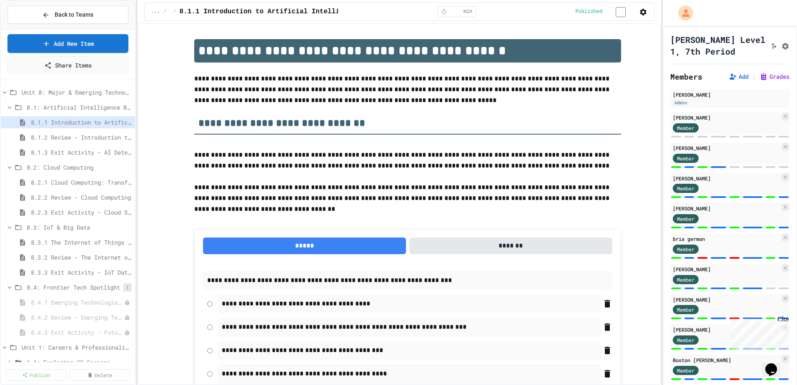
click at [123, 291] on button at bounding box center [127, 287] width 8 height 8
click at [102, 331] on button "Publish All (3)" at bounding box center [100, 333] width 55 height 15
click at [79, 18] on span "Back to Teams" at bounding box center [74, 14] width 39 height 9
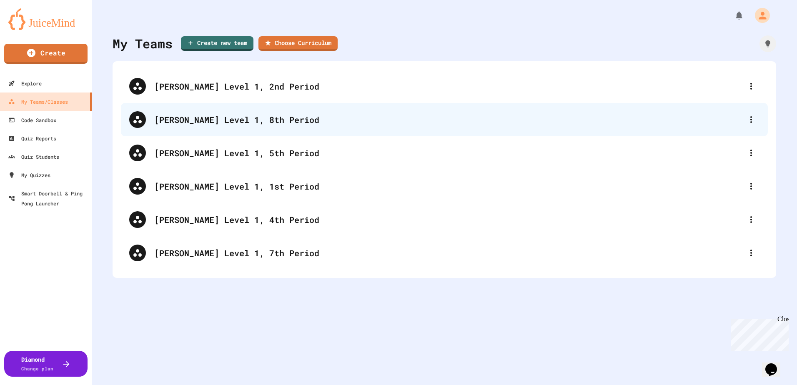
click at [247, 108] on div "[PERSON_NAME] Level 1, 8th Period" at bounding box center [444, 119] width 647 height 33
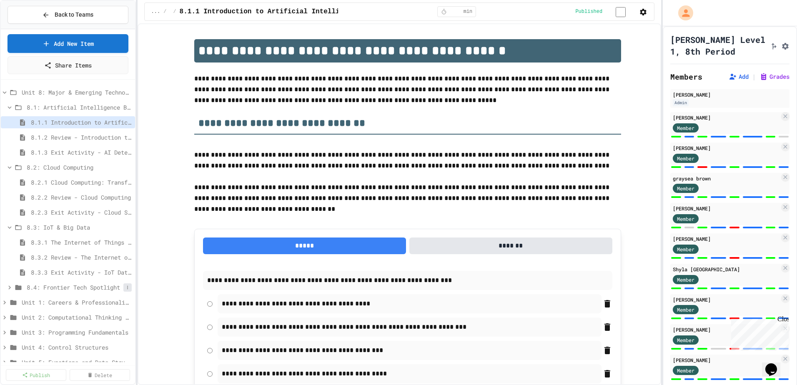
click at [125, 288] on icon at bounding box center [127, 287] width 5 height 5
click at [105, 332] on button "Publish All (3)" at bounding box center [100, 333] width 55 height 15
click at [84, 286] on span "8.4: Frontier Tech Spotlight" at bounding box center [75, 287] width 97 height 9
click at [89, 17] on span "Back to Teams" at bounding box center [74, 14] width 39 height 9
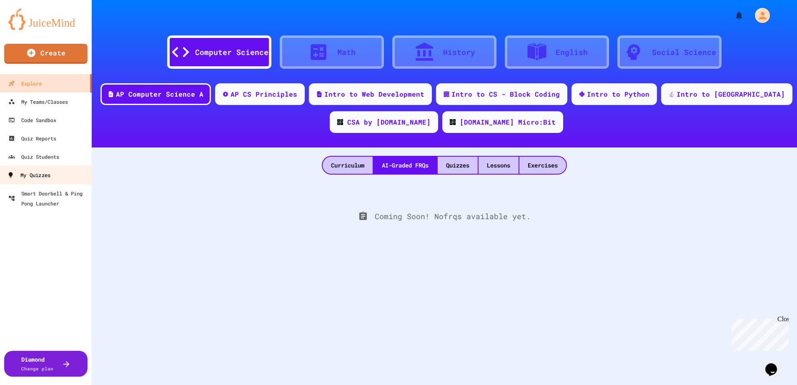
click at [38, 179] on div "My Quizzes" at bounding box center [28, 175] width 43 height 10
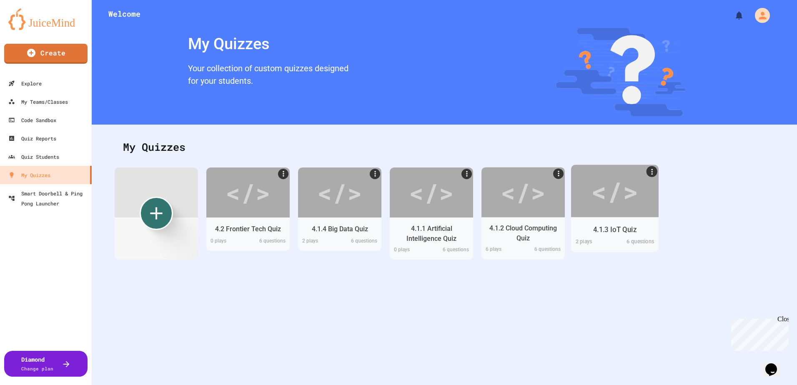
click at [646, 203] on div "</>" at bounding box center [615, 191] width 88 height 53
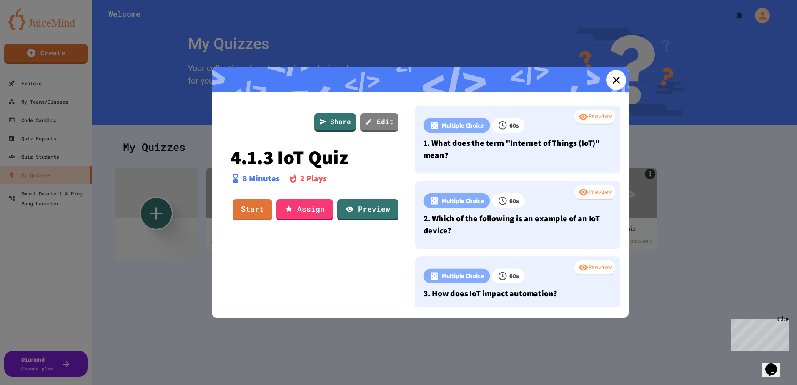
click at [610, 86] on icon at bounding box center [616, 80] width 13 height 13
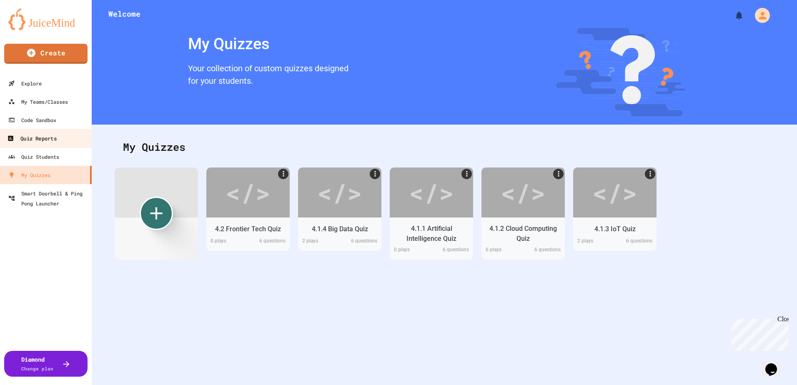
click at [62, 138] on link "Quiz Reports" at bounding box center [46, 138] width 95 height 19
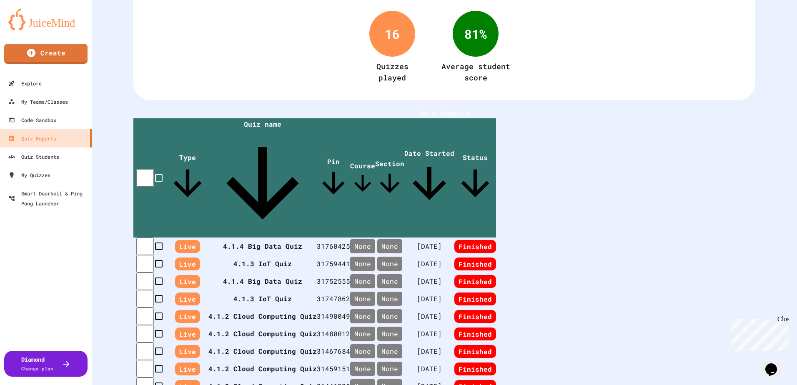
scroll to position [83, 0]
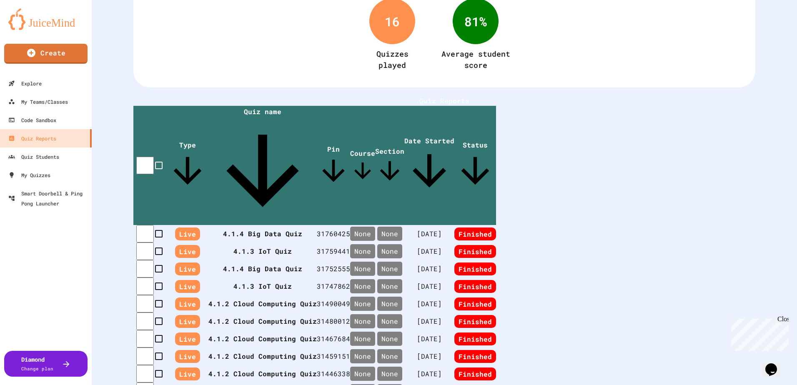
click at [253, 278] on th "4.1.3 IoT Quiz" at bounding box center [262, 287] width 108 height 18
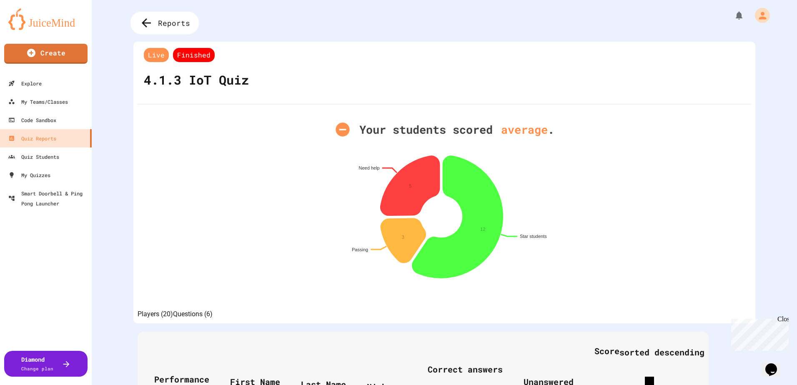
click at [144, 29] on icon at bounding box center [147, 23] width 14 height 14
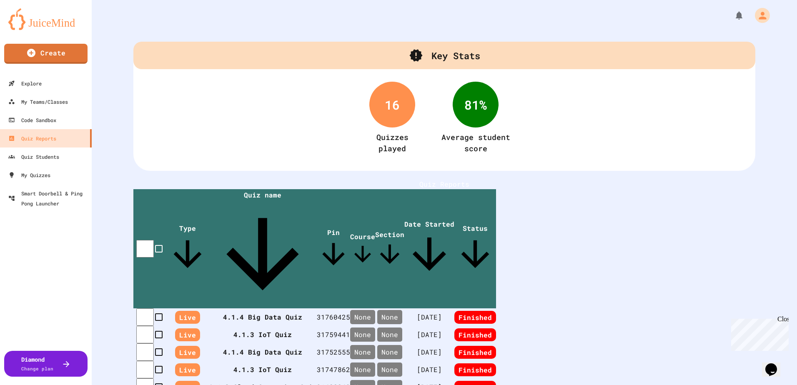
click at [258, 343] on th "4.1.4 Big Data Quiz" at bounding box center [262, 352] width 108 height 18
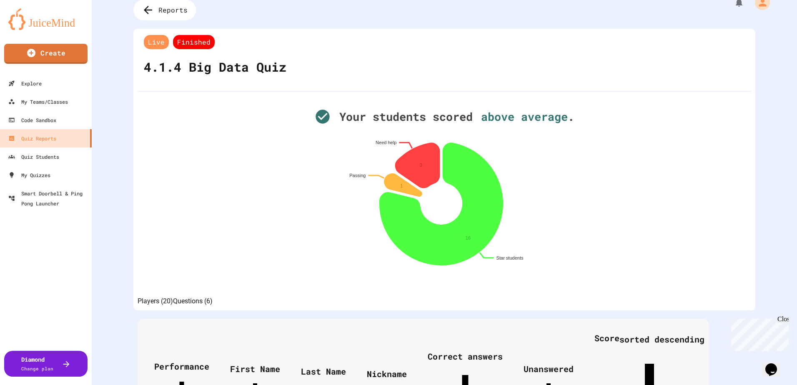
scroll to position [9, 0]
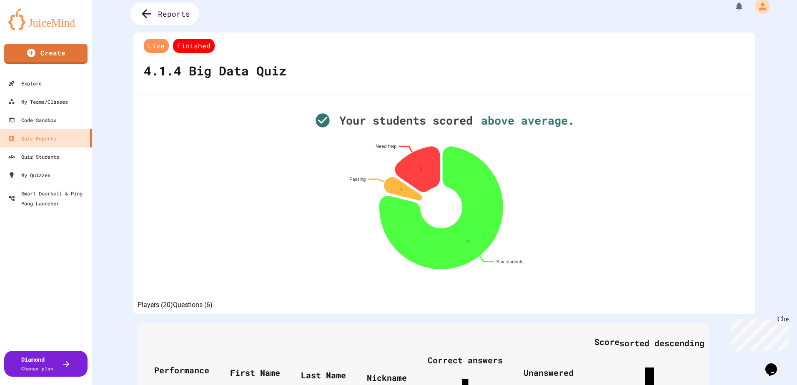
click at [157, 21] on div "Reports" at bounding box center [164, 14] width 69 height 23
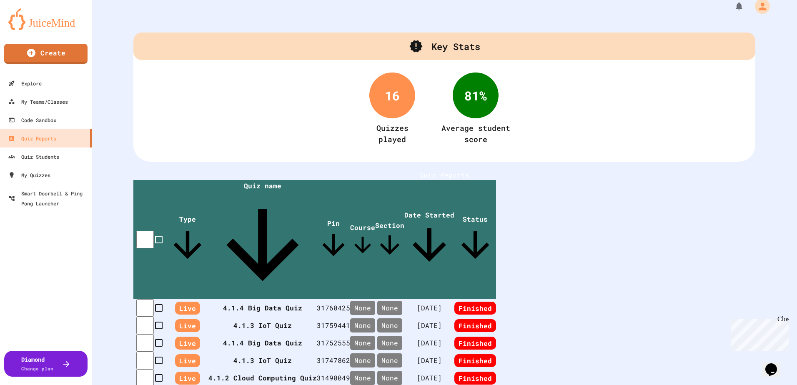
click at [258, 317] on th "4.1.3 IoT Quiz" at bounding box center [262, 326] width 108 height 18
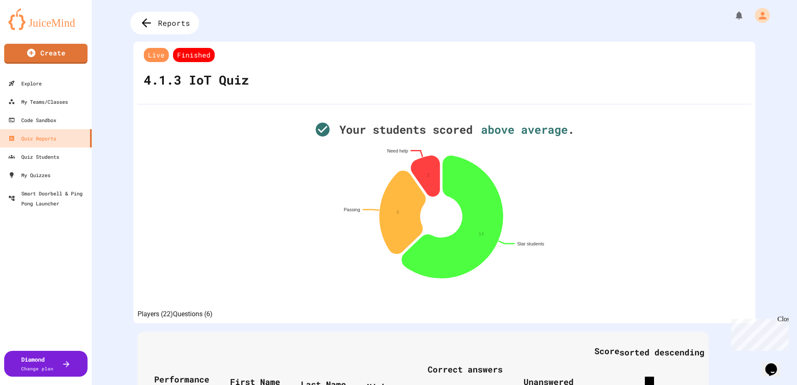
click at [155, 22] on div "Reports" at bounding box center [164, 23] width 69 height 23
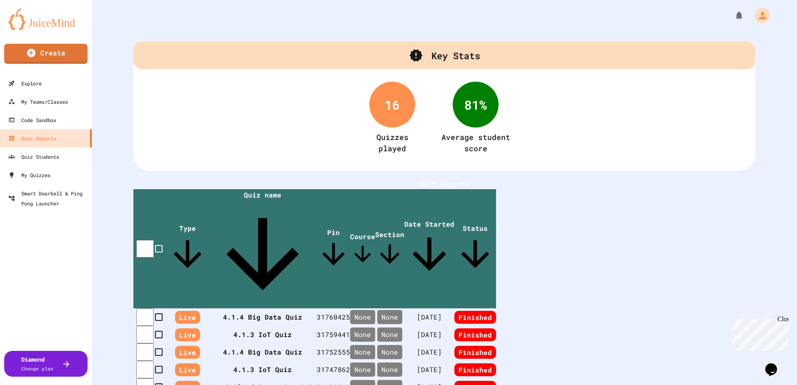
click at [268, 308] on th "4.1.4 Big Data Quiz" at bounding box center [262, 317] width 108 height 18
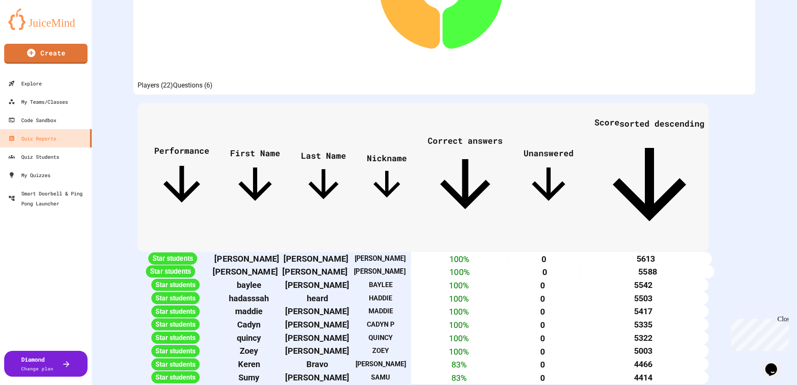
scroll to position [250, 0]
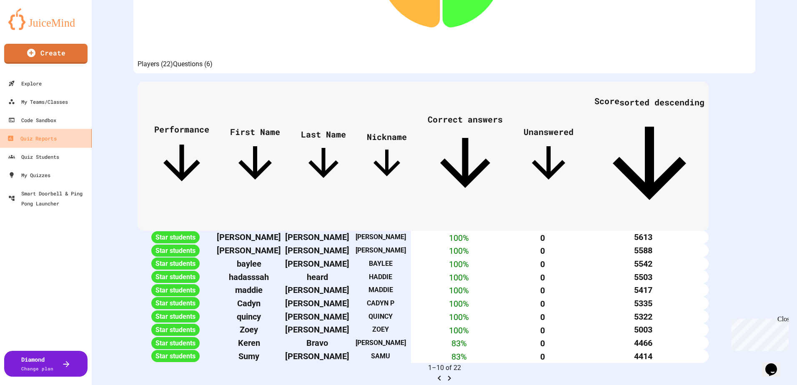
click at [43, 135] on div "Quiz Reports" at bounding box center [31, 138] width 49 height 10
